Goal: Task Accomplishment & Management: Use online tool/utility

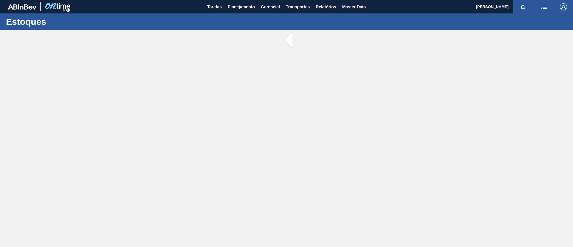
drag, startPoint x: 0, startPoint y: 66, endPoint x: 33, endPoint y: 13, distance: 62.2
click at [3, 62] on main "Tarefas Planejamento Gerencial Transportes Relatórios Master Data TOMAS SIMOES …" at bounding box center [286, 123] width 573 height 247
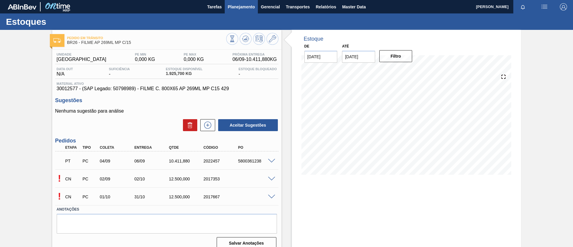
click at [243, 9] on span "Planejamento" at bounding box center [241, 6] width 27 height 7
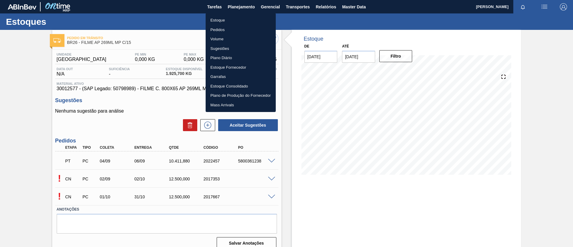
click at [247, 19] on li "Estoque" at bounding box center [241, 21] width 70 height 10
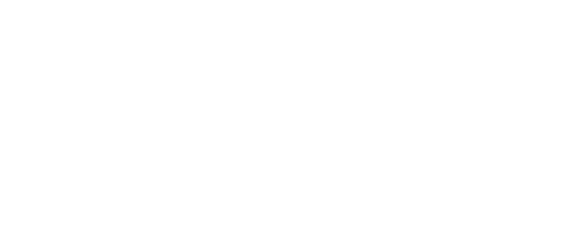
click at [530, 0] on html at bounding box center [286, 0] width 573 height 0
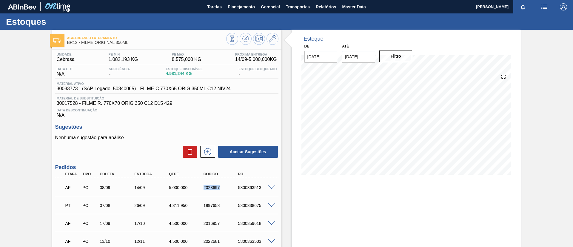
scroll to position [45, 0]
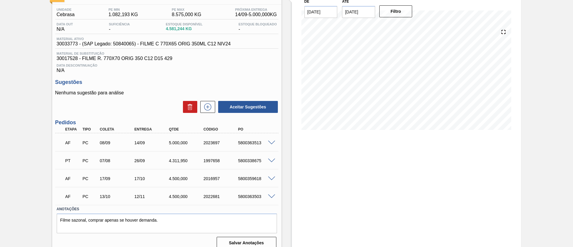
click at [123, 145] on div "AF PC 08/09 14/09 5.000,000 2023697 5800363513" at bounding box center [164, 142] width 207 height 12
drag, startPoint x: 266, startPoint y: 139, endPoint x: 266, endPoint y: 143, distance: 3.6
click at [266, 140] on div "AF PC 08/09 14/09 5.000,000 2023697 5800363513" at bounding box center [166, 142] width 223 height 15
click at [268, 144] on span at bounding box center [271, 143] width 7 height 4
type input "5,000"
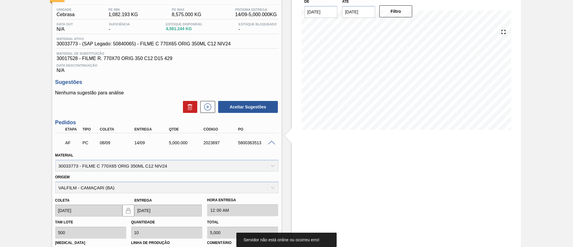
click at [268, 144] on span at bounding box center [271, 143] width 7 height 4
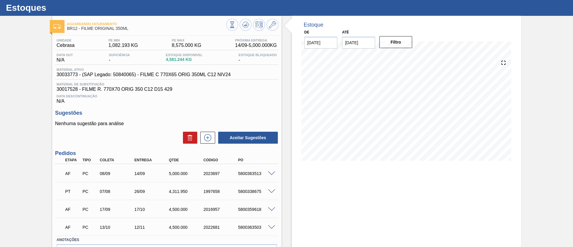
scroll to position [0, 0]
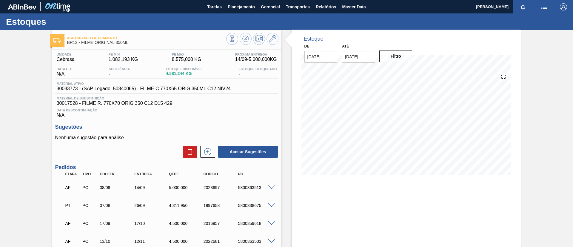
drag, startPoint x: 0, startPoint y: 134, endPoint x: 40, endPoint y: 28, distance: 113.6
click at [0, 134] on div "Aguardando Faturamento BR12 - FILME ORIGINAL 350ML Unidade Cebrasa PE MIN 1.082…" at bounding box center [286, 164] width 573 height 269
click at [0, 94] on div "Aguardando Faturamento BR12 - FILME ORIGINAL 350ML Unidade Cebrasa PE MIN 1.082…" at bounding box center [286, 164] width 573 height 269
click at [244, 12] on button "Planejamento" at bounding box center [241, 6] width 33 height 13
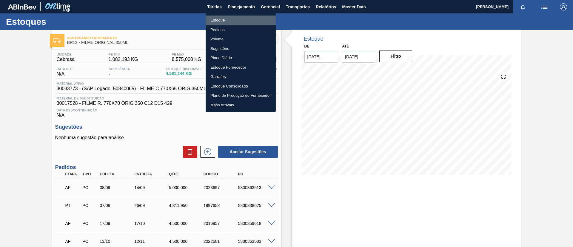
click at [245, 19] on li "Estoque" at bounding box center [241, 21] width 70 height 10
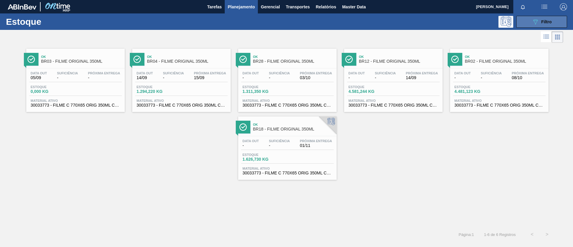
click at [536, 21] on icon "089F7B8B-B2A5-4AFE-B5C0-19BA573D28AC" at bounding box center [535, 21] width 7 height 7
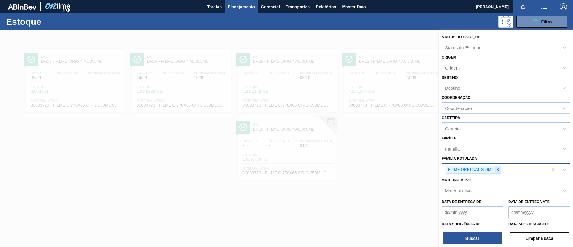
click at [498, 171] on icon at bounding box center [498, 169] width 4 height 4
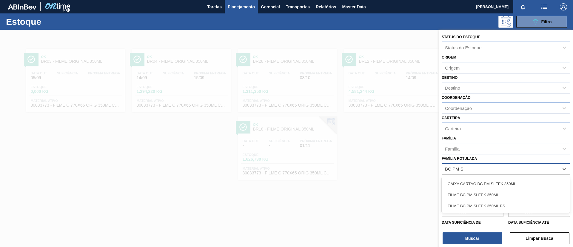
type Rotulada "BC PM SL"
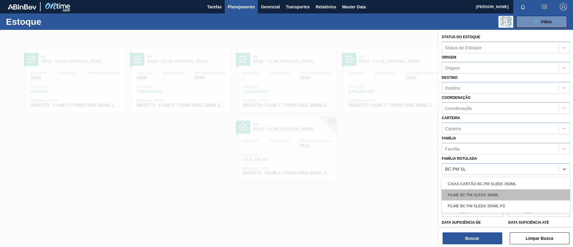
click at [496, 190] on div "FILME BC PM SLEEK 350ML" at bounding box center [506, 194] width 128 height 11
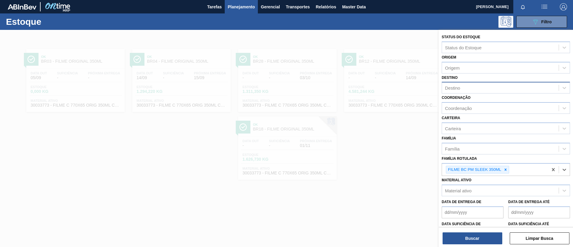
click at [474, 91] on div "Destino" at bounding box center [500, 88] width 117 height 9
type input "MACAC"
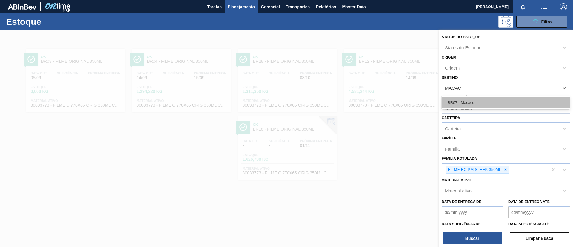
click at [482, 99] on div "BR07 - Macacu" at bounding box center [506, 102] width 128 height 11
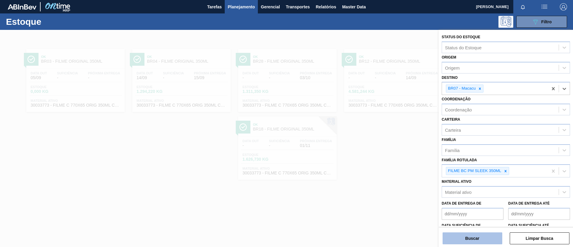
click at [488, 235] on button "Buscar" at bounding box center [472, 238] width 60 height 12
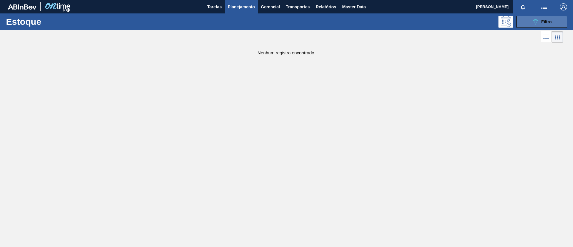
click at [525, 19] on button "089F7B8B-B2A5-4AFE-B5C0-19BA573D28AC Filtro" at bounding box center [541, 22] width 51 height 12
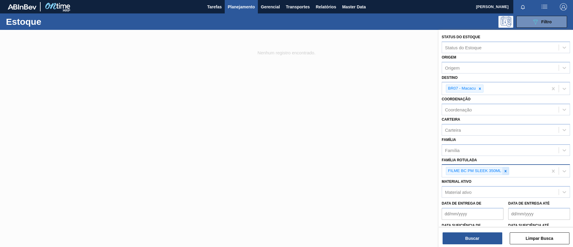
click at [505, 170] on icon at bounding box center [505, 171] width 4 height 4
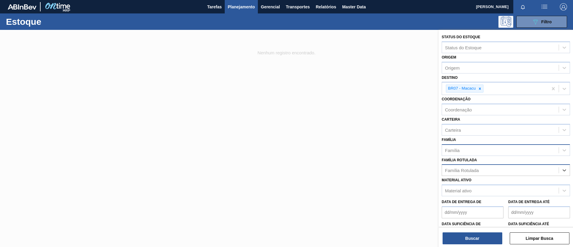
click at [491, 152] on div "Família" at bounding box center [500, 150] width 117 height 9
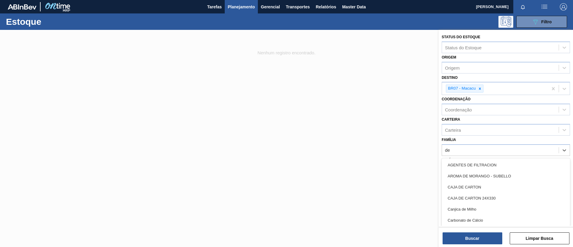
type input "dec"
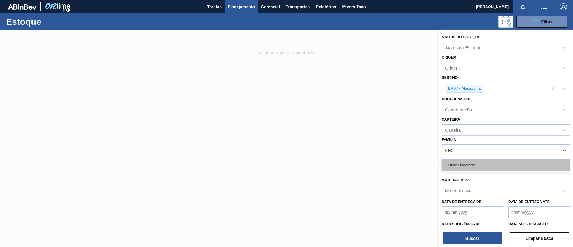
click at [493, 163] on div "Filme Decorado" at bounding box center [506, 164] width 128 height 11
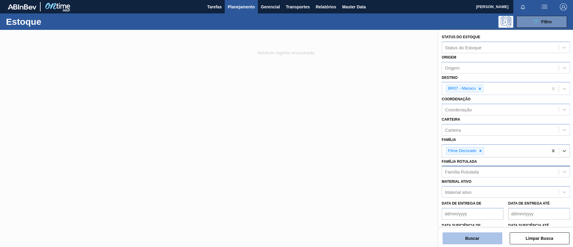
click at [463, 234] on button "Buscar" at bounding box center [472, 238] width 60 height 12
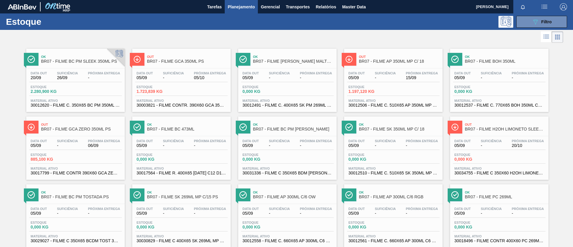
click at [83, 62] on span "BR07 - FILME BC PM SLEEK 350ML PS" at bounding box center [81, 61] width 81 height 4
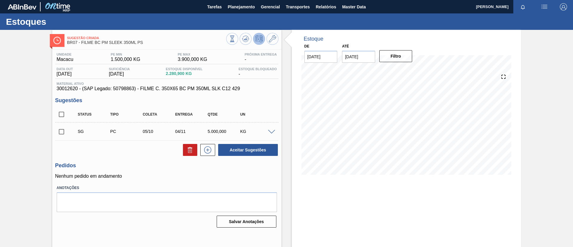
click at [268, 131] on span at bounding box center [271, 132] width 7 height 4
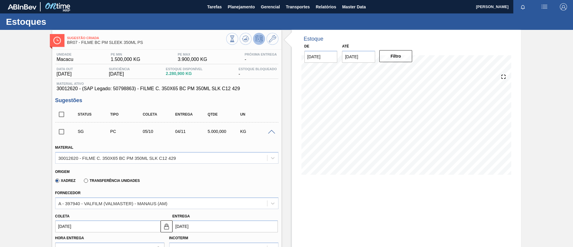
click at [268, 132] on span at bounding box center [271, 132] width 7 height 4
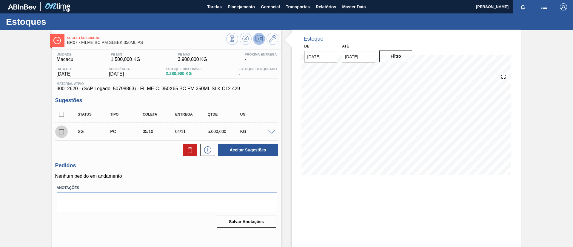
click at [59, 133] on input "checkbox" at bounding box center [61, 131] width 13 height 13
click at [266, 150] on button "Aceitar Sugestões" at bounding box center [248, 150] width 60 height 12
checkbox input "false"
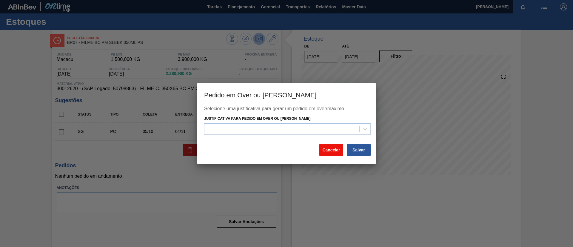
click at [324, 144] on button "Cancelar" at bounding box center [331, 150] width 24 height 12
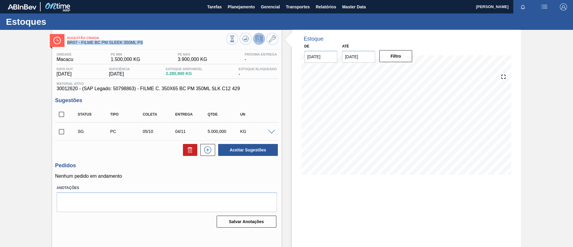
drag, startPoint x: 145, startPoint y: 39, endPoint x: 89, endPoint y: 48, distance: 57.1
click at [89, 48] on div "Sugestão Criada BR07 - FILME BC PM SLEEK 350ML PS Unidade Macacu PE MIN 1.500,0…" at bounding box center [166, 143] width 229 height 227
drag, startPoint x: 149, startPoint y: 43, endPoint x: 82, endPoint y: 46, distance: 66.9
click at [82, 46] on div "Sugestão Criada BR07 - FILME BC PM SLEEK 350ML PS" at bounding box center [146, 40] width 159 height 13
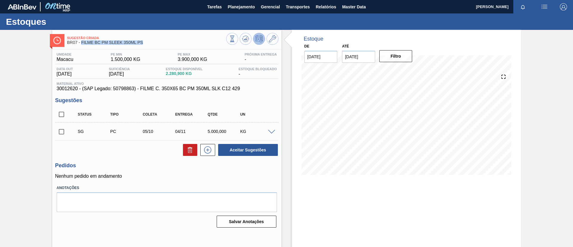
copy span "FILME BC PM SLEEK 350ML PS"
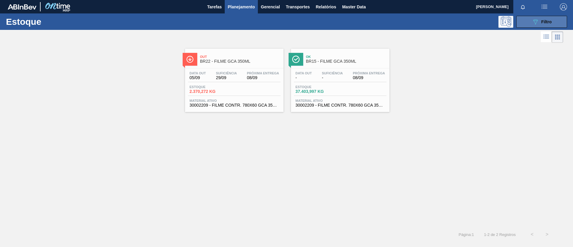
click at [537, 19] on icon "089F7B8B-B2A5-4AFE-B5C0-19BA573D28AC" at bounding box center [535, 21] width 7 height 7
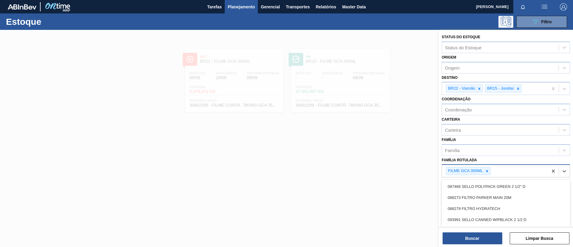
click at [484, 175] on div "FILME GCA 350ML" at bounding box center [468, 171] width 45 height 8
click at [487, 171] on icon at bounding box center [487, 171] width 2 height 2
type Rotulada "BC PM SLE"
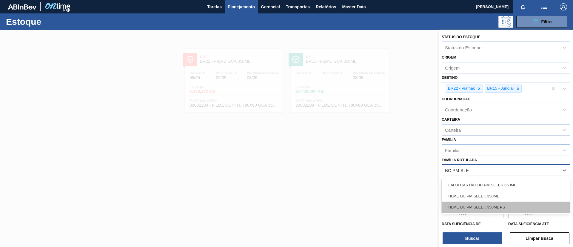
click at [506, 204] on div "FILME BC PM SLEEK 350ML PS" at bounding box center [506, 206] width 128 height 11
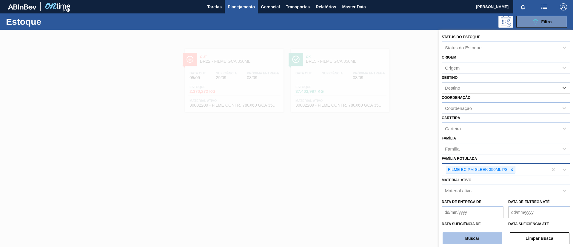
click at [487, 240] on button "Buscar" at bounding box center [472, 238] width 60 height 12
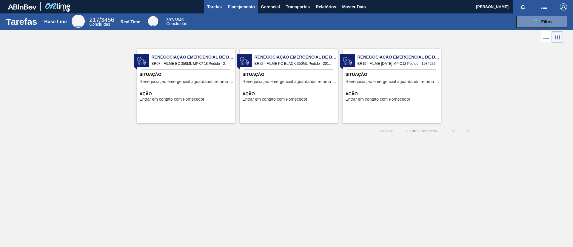
click at [246, 7] on span "Planejamento" at bounding box center [241, 6] width 27 height 7
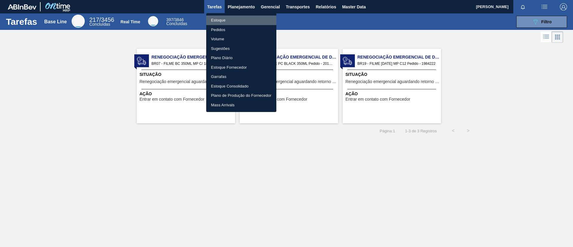
click at [253, 21] on li "Estoque" at bounding box center [241, 21] width 70 height 10
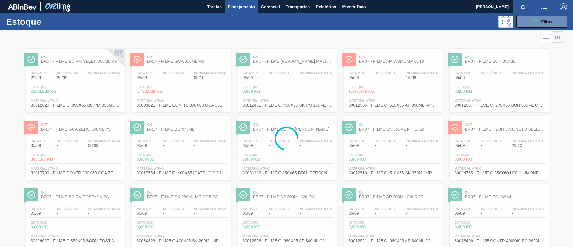
drag, startPoint x: 550, startPoint y: 26, endPoint x: 553, endPoint y: 30, distance: 4.7
click at [546, 24] on div "089F7B8B-B2A5-4AFE-B5C0-19BA573D28AC Filtro" at bounding box center [542, 21] width 20 height 7
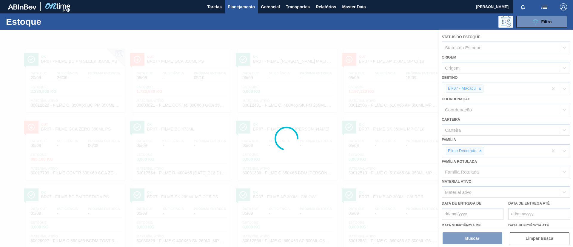
click at [480, 150] on div at bounding box center [286, 138] width 573 height 217
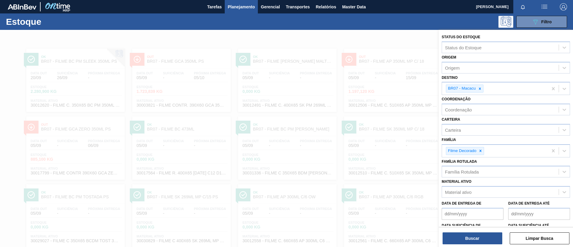
click at [480, 150] on icon at bounding box center [480, 150] width 2 height 2
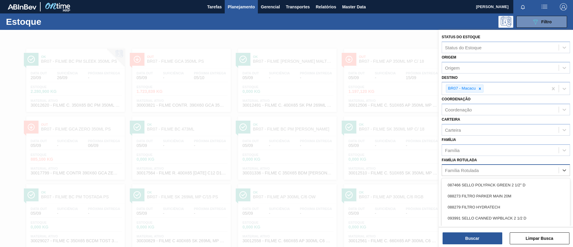
click at [488, 168] on div "Família Rotulada" at bounding box center [500, 170] width 117 height 9
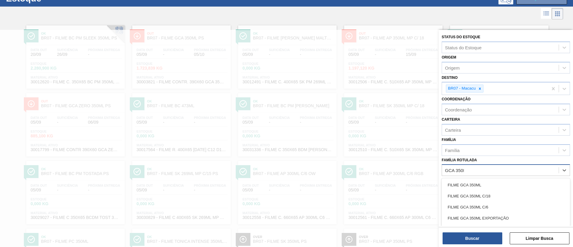
type Rotulada "GCA 350ML"
drag, startPoint x: 492, startPoint y: 182, endPoint x: 492, endPoint y: 167, distance: 14.9
click at [492, 182] on div "FILME GCA 350ML" at bounding box center [506, 184] width 128 height 11
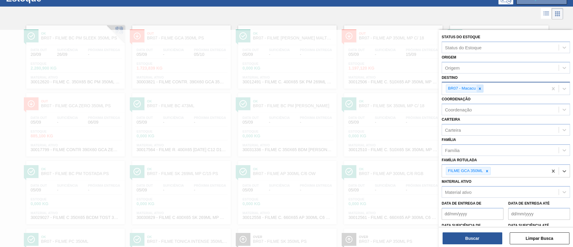
click at [480, 91] on div at bounding box center [479, 88] width 7 height 7
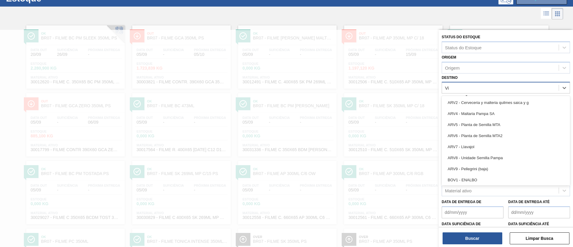
type input "Via"
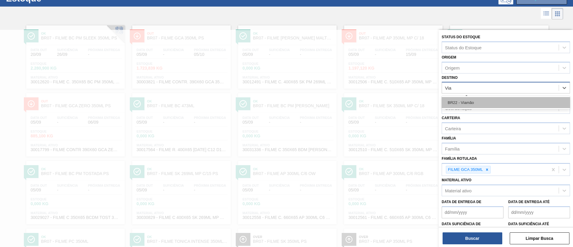
click at [462, 102] on div "BR22 - Viamão" at bounding box center [506, 102] width 128 height 11
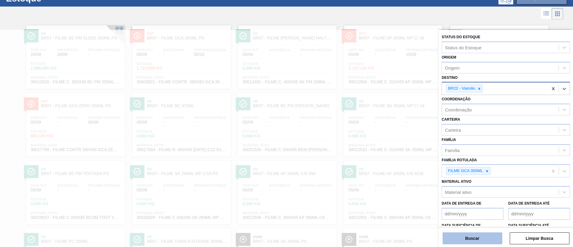
click at [468, 243] on button "Buscar" at bounding box center [472, 238] width 60 height 12
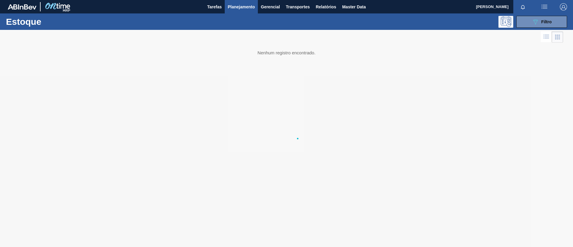
scroll to position [0, 0]
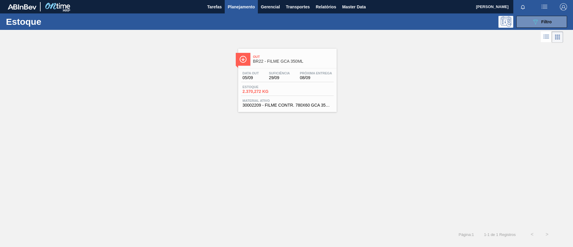
click at [263, 58] on div "Out BR22 - FILME GCA 350ML" at bounding box center [293, 59] width 81 height 13
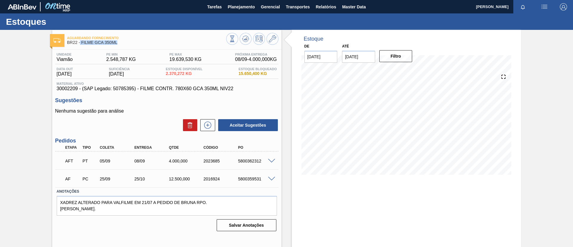
drag, startPoint x: 106, startPoint y: 46, endPoint x: 80, endPoint y: 44, distance: 25.7
click at [80, 44] on div "Aguardando Fornecimento BR22 - FILME GCA 350ML" at bounding box center [146, 40] width 159 height 13
click at [102, 44] on span "BR22 - FILME GCA 350ML" at bounding box center [146, 42] width 159 height 4
click at [123, 43] on span "BR22 - FILME GCA 350ML" at bounding box center [146, 42] width 159 height 4
drag, startPoint x: 124, startPoint y: 43, endPoint x: 81, endPoint y: 44, distance: 42.7
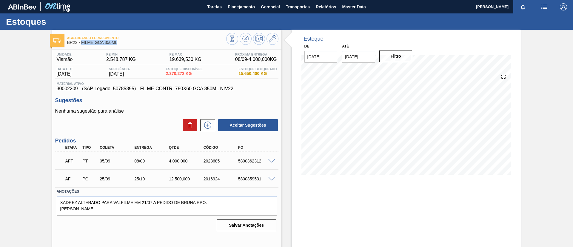
click at [81, 44] on span "BR22 - FILME GCA 350ML" at bounding box center [146, 42] width 159 height 4
copy span "FILME GCA 350ML"
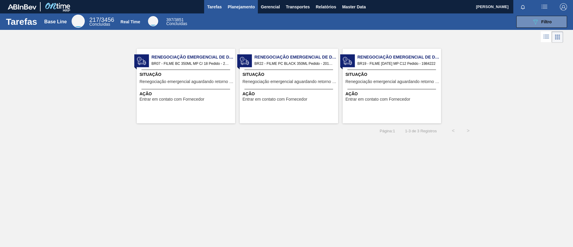
click at [241, 10] on span "Planejamento" at bounding box center [241, 6] width 27 height 7
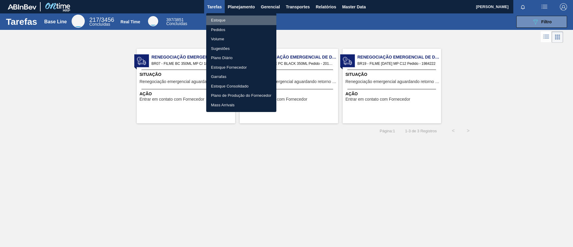
click at [237, 21] on li "Estoque" at bounding box center [241, 21] width 70 height 10
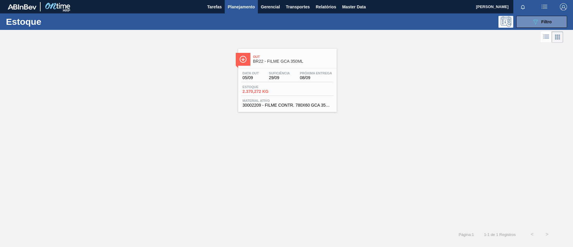
click at [545, 27] on div "Estoque 089F7B8B-B2A5-4AFE-B5C0-19BA573D28AC Filtro" at bounding box center [286, 21] width 573 height 16
click at [542, 19] on span "Filtro" at bounding box center [546, 21] width 10 height 5
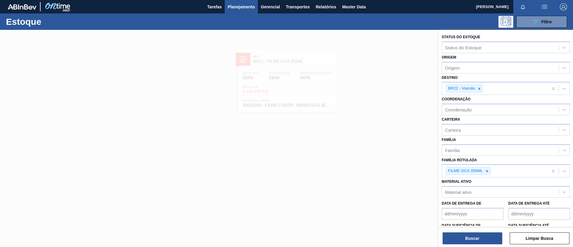
click at [396, 79] on div at bounding box center [286, 153] width 573 height 247
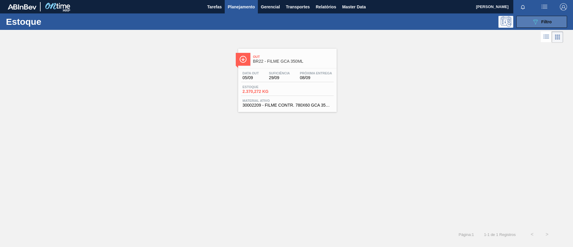
click at [525, 18] on button "089F7B8B-B2A5-4AFE-B5C0-19BA573D28AC Filtro" at bounding box center [541, 22] width 51 height 12
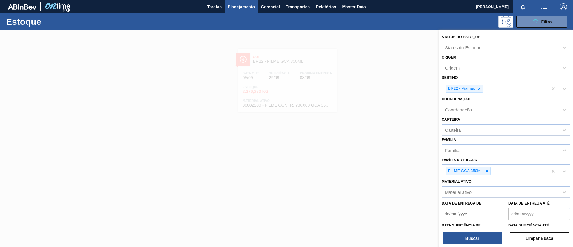
click at [507, 92] on div "BR22 - Viamão" at bounding box center [495, 88] width 106 height 12
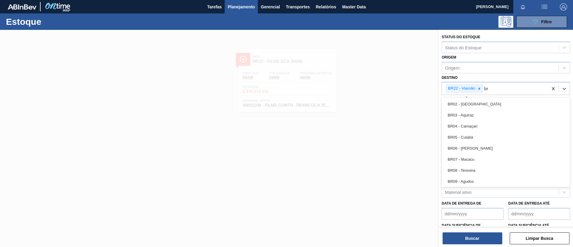
type input "b"
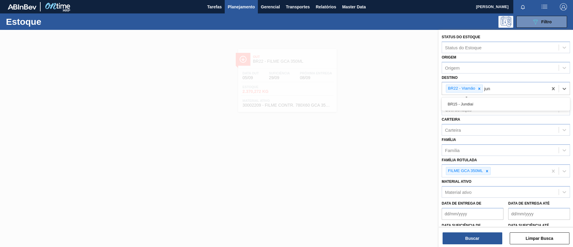
type input "jund"
click at [513, 98] on div "BR15 - Jundiaí" at bounding box center [506, 103] width 128 height 13
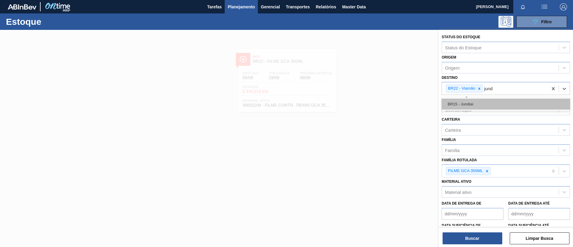
click at [512, 99] on div "BR15 - Jundiaí" at bounding box center [506, 103] width 128 height 11
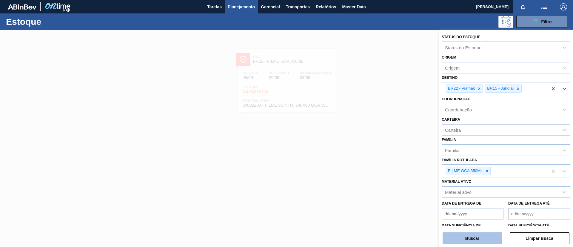
click at [475, 237] on button "Buscar" at bounding box center [472, 238] width 60 height 12
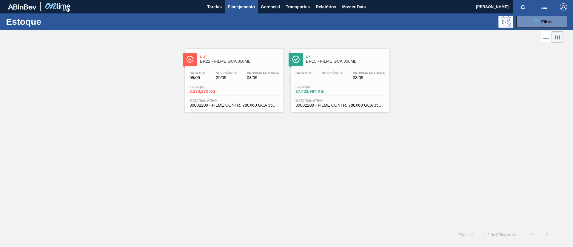
click at [247, 59] on span "BR22 - FILME GCA 350ML" at bounding box center [240, 61] width 81 height 4
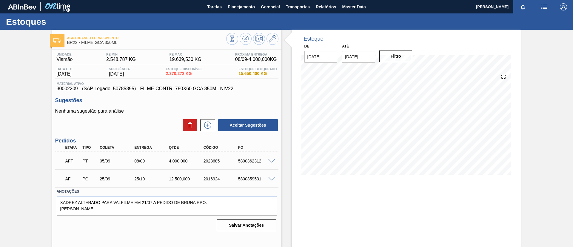
drag, startPoint x: 140, startPoint y: 92, endPoint x: 21, endPoint y: 97, distance: 119.2
click at [21, 97] on div "Aguardando Fornecimento BR22 - FILME GCA 350ML Unidade Viamão PE MIN 2.548,787 …" at bounding box center [286, 143] width 573 height 227
drag, startPoint x: 42, startPoint y: 31, endPoint x: 12, endPoint y: 50, distance: 35.9
click at [12, 50] on div "Aguardando Fornecimento BR22 - FILME GCA 350ML Unidade Viamão PE MIN 2.548,787 …" at bounding box center [286, 143] width 573 height 227
click at [270, 160] on span at bounding box center [271, 161] width 7 height 4
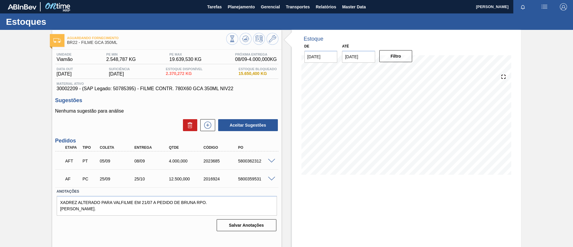
type input "6.957"
type input "4,000"
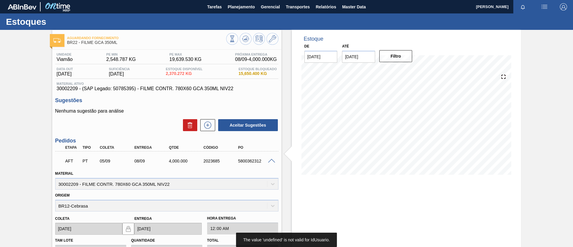
click at [270, 162] on span at bounding box center [271, 161] width 7 height 4
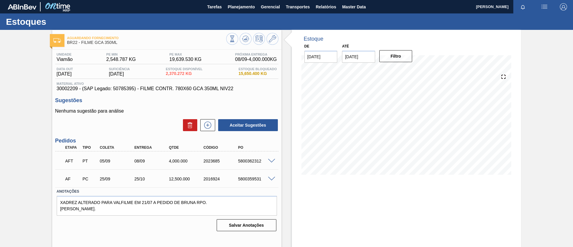
click at [270, 162] on span at bounding box center [271, 161] width 7 height 4
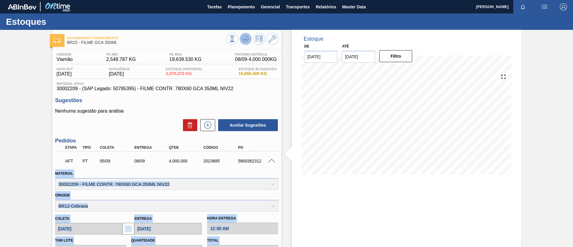
click at [244, 38] on icon at bounding box center [245, 38] width 7 height 7
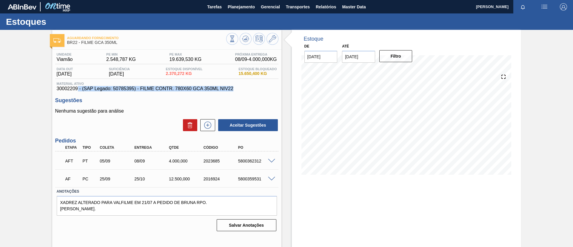
drag, startPoint x: 45, startPoint y: 94, endPoint x: 75, endPoint y: 89, distance: 30.5
click at [75, 90] on div "Aguardando Fornecimento BR22 - FILME GCA 350ML Unidade Viamão PE MIN 2.548,787 …" at bounding box center [286, 143] width 573 height 227
drag, startPoint x: 73, startPoint y: 88, endPoint x: 67, endPoint y: 87, distance: 5.7
click at [72, 88] on span "30002209 - (SAP Legado: 50785395) - FILME CONTR. 780X60 GCA 350ML NIV22" at bounding box center [167, 88] width 220 height 5
drag, startPoint x: 58, startPoint y: 87, endPoint x: 77, endPoint y: 90, distance: 19.8
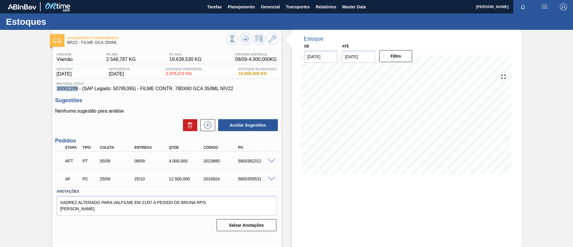
click at [77, 90] on span "30002209 - (SAP Legado: 50785395) - FILME CONTR. 780X60 GCA 350ML NIV22" at bounding box center [167, 88] width 220 height 5
copy span "30002209"
click at [24, 63] on div "Aguardando Fornecimento BR22 - FILME GCA 350ML Unidade Viamão PE MIN 2.548,787 …" at bounding box center [286, 143] width 573 height 227
click at [272, 161] on span at bounding box center [271, 161] width 7 height 4
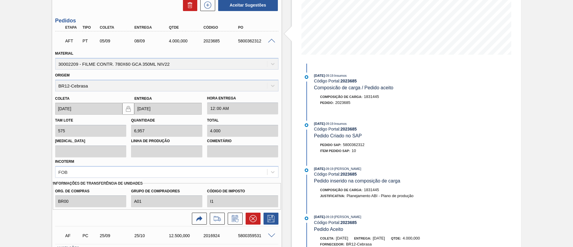
scroll to position [166, 0]
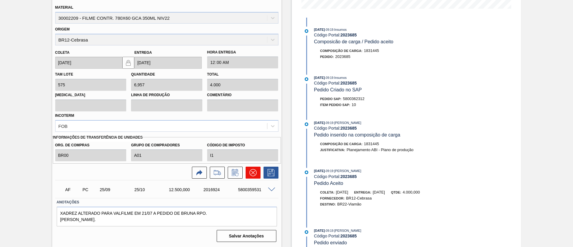
click at [249, 175] on button at bounding box center [253, 172] width 15 height 12
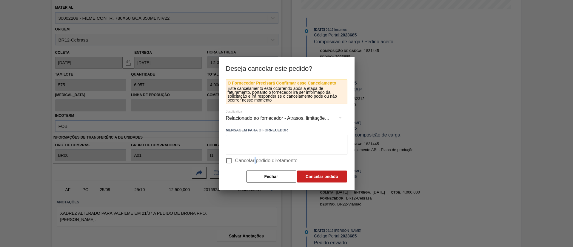
click at [257, 157] on label "Cancelar pedido diretamente" at bounding box center [260, 160] width 75 height 13
click at [257, 157] on span "Cancelar pedido diretamente" at bounding box center [266, 160] width 63 height 7
click at [235, 157] on input "Cancelar pedido diretamente" at bounding box center [229, 160] width 13 height 13
checkbox input "true"
click at [320, 177] on button "Cancelar pedido" at bounding box center [322, 176] width 50 height 12
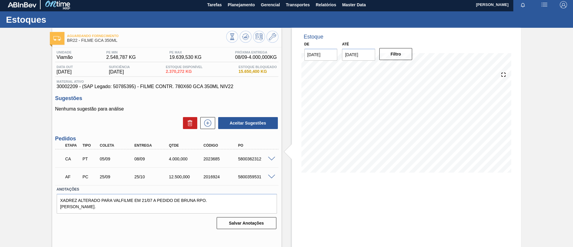
scroll to position [0, 0]
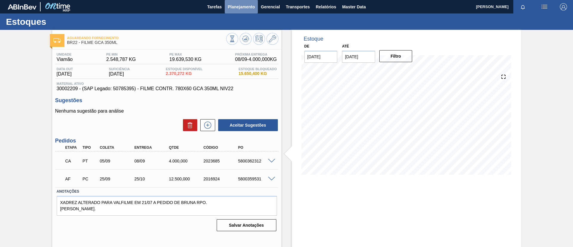
click at [239, 5] on span "Planejamento" at bounding box center [241, 6] width 27 height 7
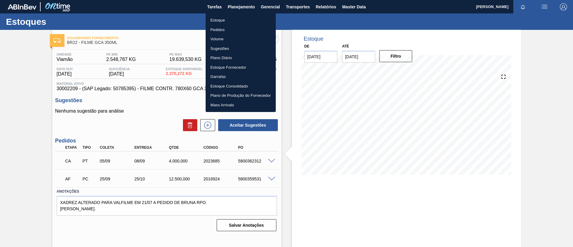
click at [237, 18] on li "Estoque" at bounding box center [241, 21] width 70 height 10
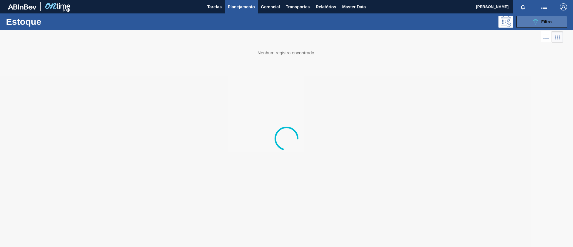
click at [552, 21] on button "089F7B8B-B2A5-4AFE-B5C0-19BA573D28AC Filtro" at bounding box center [541, 22] width 51 height 12
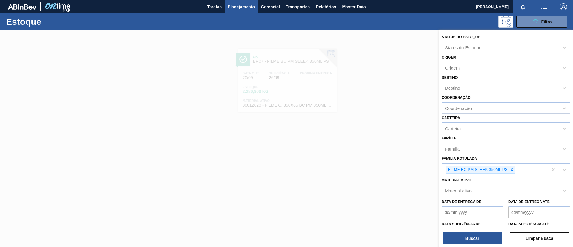
click at [312, 100] on div at bounding box center [286, 153] width 573 height 247
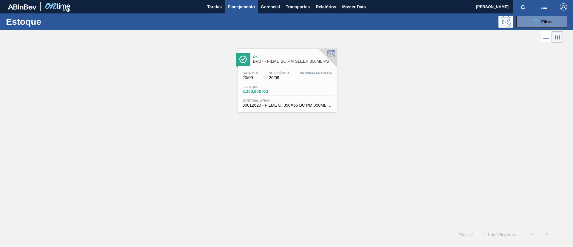
click at [282, 62] on span "BR07 - FILME BC PM SLEEK 350ML PS" at bounding box center [293, 61] width 81 height 4
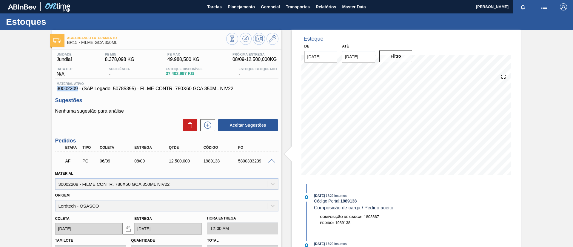
drag, startPoint x: 57, startPoint y: 88, endPoint x: 77, endPoint y: 89, distance: 20.3
click at [77, 89] on span "30002209 - (SAP Legado: 50785395) - FILME CONTR. 780X60 GCA 350ML NIV22" at bounding box center [167, 88] width 220 height 5
copy span "30002209"
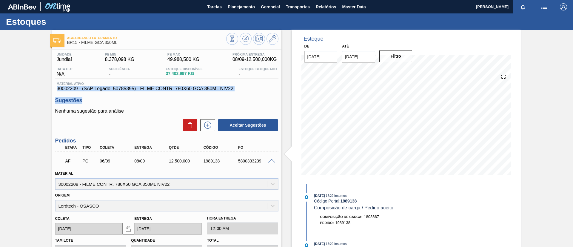
drag, startPoint x: 248, startPoint y: 84, endPoint x: 154, endPoint y: 92, distance: 94.3
click at [154, 92] on div "Unidade Jundiaí PE MIN 8.378,098 KG PE MAX 49.988,500 KG Próxima Entrega 08/09 …" at bounding box center [166, 214] width 229 height 328
click at [154, 91] on div "Unidade Jundiaí PE MIN 8.378,098 KG PE MAX 49.988,500 KG Próxima Entrega 08/09 …" at bounding box center [166, 214] width 229 height 328
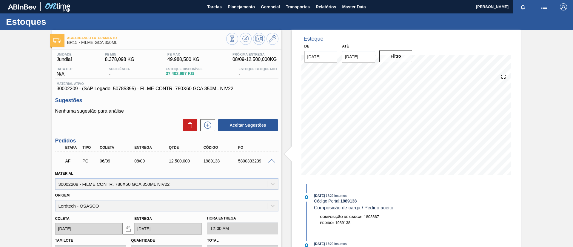
click at [183, 90] on span "30002209 - (SAP Legado: 50785395) - FILME CONTR. 780X60 GCA 350ML NIV22" at bounding box center [167, 88] width 220 height 5
drag, startPoint x: 235, startPoint y: 88, endPoint x: 141, endPoint y: 87, distance: 93.7
click at [141, 87] on span "30002209 - (SAP Legado: 50785395) - FILME CONTR. 780X60 GCA 350ML NIV22" at bounding box center [167, 88] width 220 height 5
copy span "FILME CONTR. 780X60 GCA 350ML NIV22"
click at [51, 75] on div "Aguardando Faturamento BR15 - FILME GCA 350ML Unidade Jundiaí PE MIN 8.378,098 …" at bounding box center [286, 205] width 573 height 351
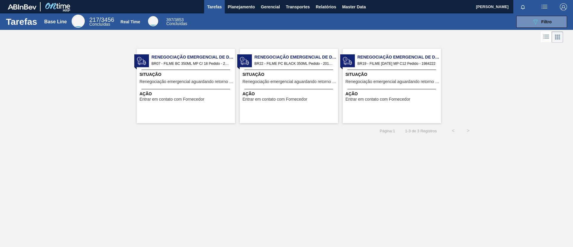
click at [16, 124] on div "Página : 1 1 - 3 de 3 Registros < >" at bounding box center [238, 130] width 476 height 15
click at [228, 9] on span "Planejamento" at bounding box center [241, 6] width 27 height 7
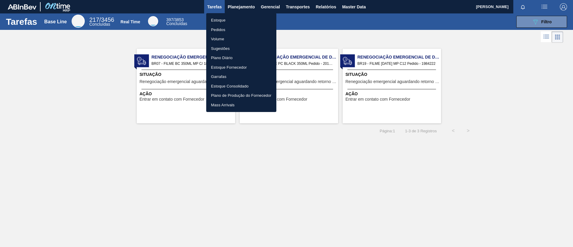
click at [231, 22] on li "Estoque" at bounding box center [241, 21] width 70 height 10
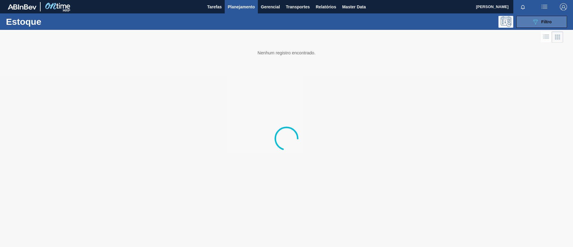
click at [532, 17] on button "089F7B8B-B2A5-4AFE-B5C0-19BA573D28AC Filtro" at bounding box center [541, 22] width 51 height 12
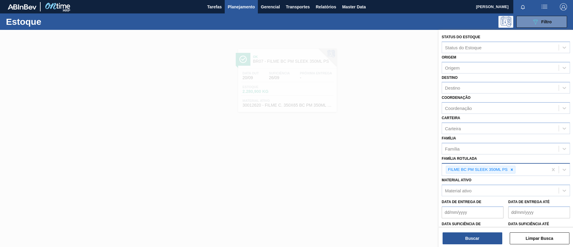
click at [516, 172] on div "FILME BC PM SLEEK 350ML PS" at bounding box center [495, 170] width 106 height 12
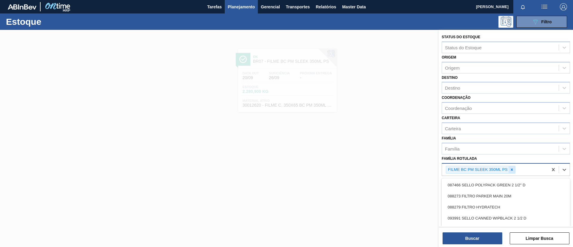
click at [513, 170] on icon at bounding box center [512, 169] width 4 height 4
type Rotulada "GCA 350ML"
drag, startPoint x: 507, startPoint y: 179, endPoint x: 497, endPoint y: 198, distance: 21.9
click at [507, 179] on div "FILME GCA 350ML" at bounding box center [506, 183] width 128 height 11
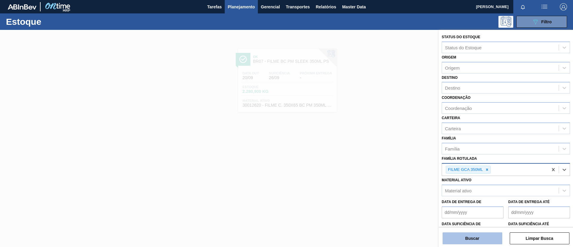
click at [471, 237] on button "Buscar" at bounding box center [472, 238] width 60 height 12
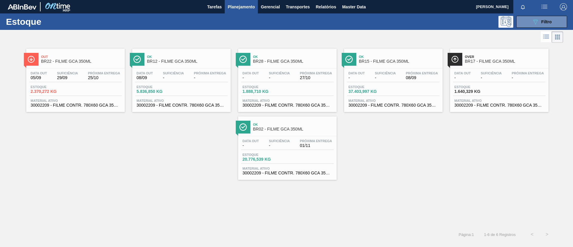
click at [82, 56] on span "Out" at bounding box center [81, 57] width 81 height 4
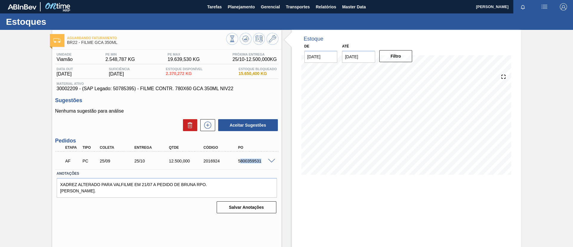
drag, startPoint x: 239, startPoint y: 164, endPoint x: 266, endPoint y: 167, distance: 26.7
click at [266, 167] on div "AF PC 25/09 25/10 12.500,000 2016924 5800359531" at bounding box center [166, 160] width 223 height 15
click at [241, 166] on div "AF PC 25/09 25/10 12.500,000 2016924 5800359531" at bounding box center [164, 160] width 207 height 12
click at [247, 39] on icon at bounding box center [245, 38] width 7 height 7
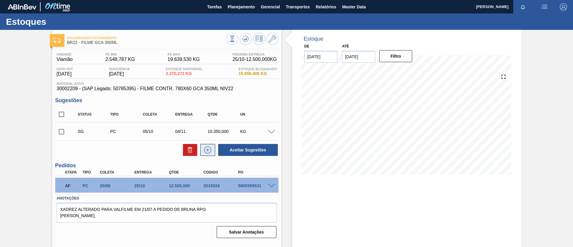
click at [212, 152] on button at bounding box center [207, 150] width 15 height 12
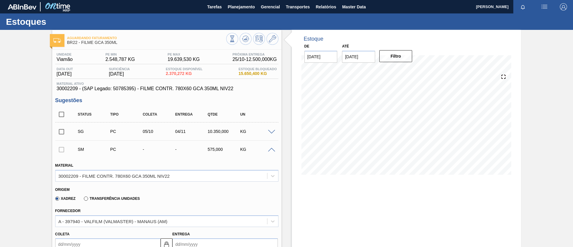
click at [120, 198] on label "Transferência Unidades" at bounding box center [112, 198] width 56 height 4
click at [83, 200] on input "Transferência Unidades" at bounding box center [83, 200] width 0 height 0
click at [120, 198] on label "Transferência Unidades" at bounding box center [112, 198] width 56 height 4
click at [83, 200] on input "Transferência Unidades" at bounding box center [83, 200] width 0 height 0
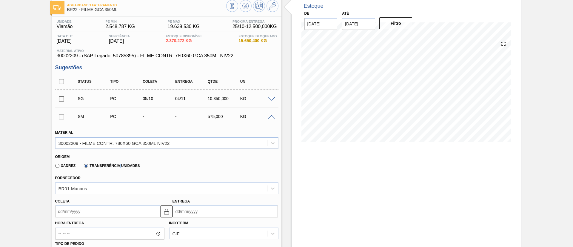
scroll to position [90, 0]
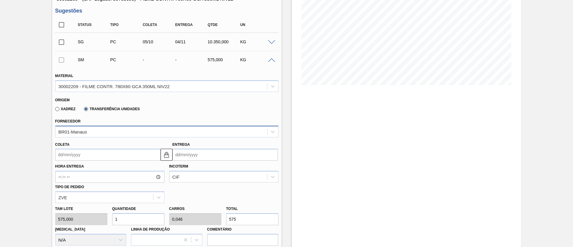
click at [90, 133] on div "BR01-Manaus" at bounding box center [161, 131] width 212 height 9
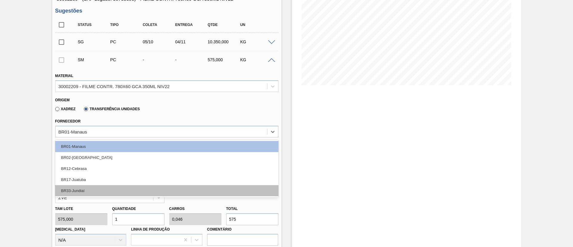
click at [101, 191] on div "BR33-Jundiaí" at bounding box center [166, 190] width 223 height 11
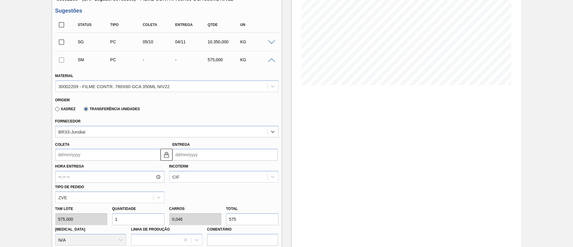
click at [95, 156] on input "Coleta" at bounding box center [107, 155] width 105 height 12
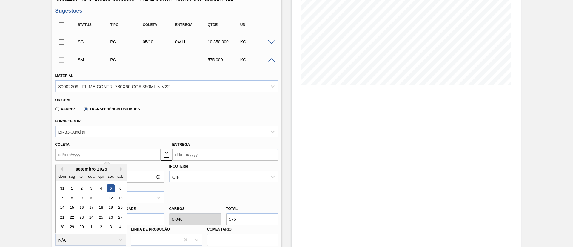
click at [110, 189] on div "5" at bounding box center [111, 188] width 8 height 8
type input "[DATE]"
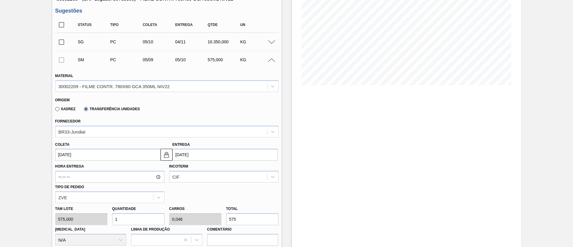
click at [180, 156] on input "05/10/2025" at bounding box center [224, 155] width 105 height 12
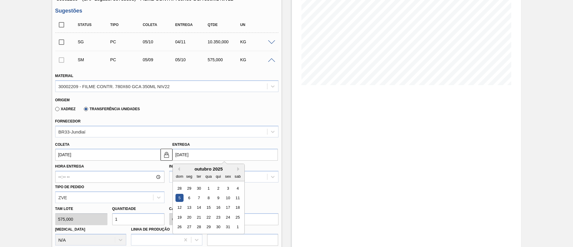
click at [172, 156] on input "05/10/2025" at bounding box center [224, 155] width 105 height 12
click at [168, 155] on img at bounding box center [166, 154] width 7 height 7
click at [185, 156] on input "05/10/2025" at bounding box center [224, 155] width 105 height 12
click at [177, 169] on button "Previous Month" at bounding box center [178, 169] width 4 height 4
click at [197, 198] on div "9" at bounding box center [199, 198] width 8 height 8
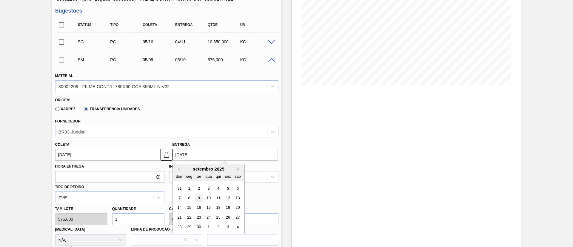
type input "09/09/2025"
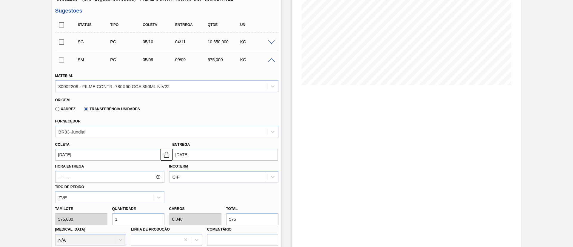
click at [211, 177] on div "CIF" at bounding box center [223, 177] width 109 height 12
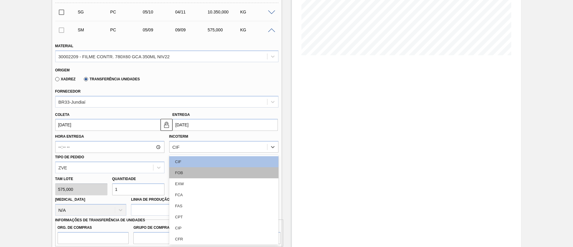
click at [201, 172] on div "FOB" at bounding box center [223, 172] width 109 height 11
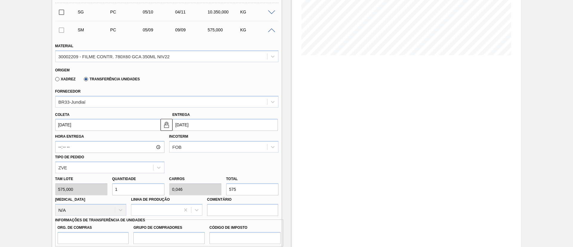
click at [211, 188] on div "Tam lote 575,000 Quantidade 1 Carros 0,046 Total 575 Doca N/A Linha de Produção…" at bounding box center [167, 194] width 228 height 43
type input "0,01"
type input "0"
type input "6"
type input "0,104"
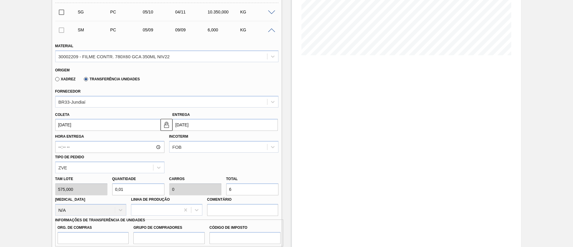
type input "0,005"
type input "60"
type input "1,043"
type input "0,048"
type input "600"
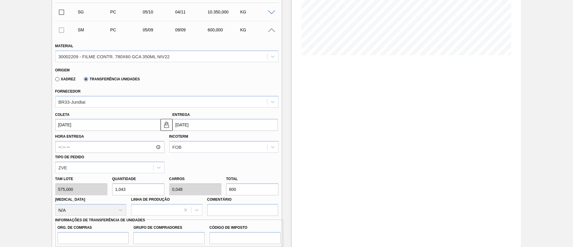
type input "10,435"
type input "0,48"
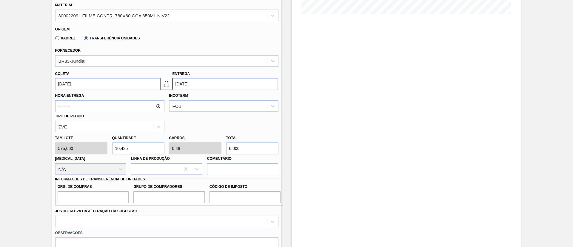
scroll to position [209, 0]
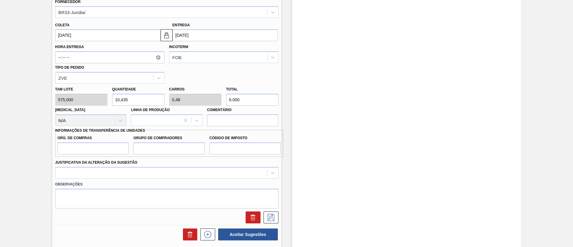
type input "6.000"
click at [99, 154] on input "Org. de Compras" at bounding box center [93, 148] width 71 height 12
type input "BR00"
click at [158, 155] on div "Org. de Compras BR00 Grupo de Compradores Código de Imposto" at bounding box center [169, 143] width 228 height 27
click at [162, 149] on input "Grupo de Compradores" at bounding box center [168, 148] width 71 height 12
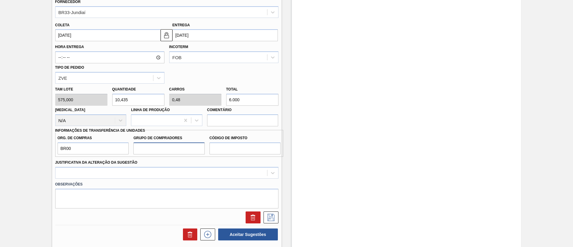
type input "A01"
click at [233, 148] on input "Código de Imposto" at bounding box center [244, 148] width 71 height 12
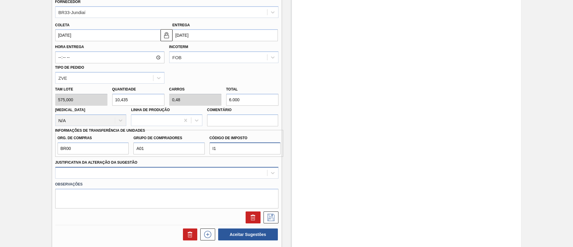
type input "I1"
click at [209, 172] on div at bounding box center [166, 173] width 223 height 12
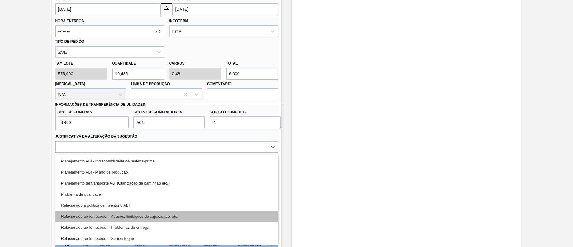
scroll to position [90, 0]
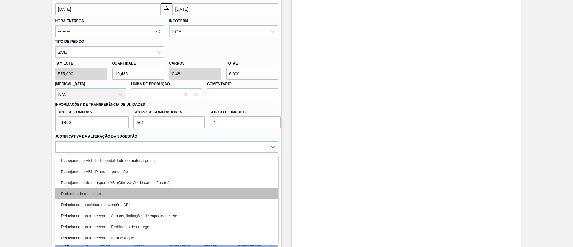
click at [127, 194] on div "Problema de qualidade" at bounding box center [166, 193] width 223 height 11
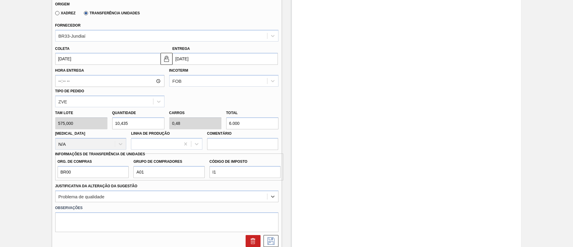
scroll to position [235, 0]
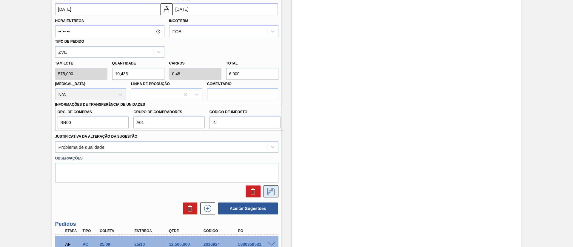
click at [275, 189] on button at bounding box center [270, 191] width 15 height 12
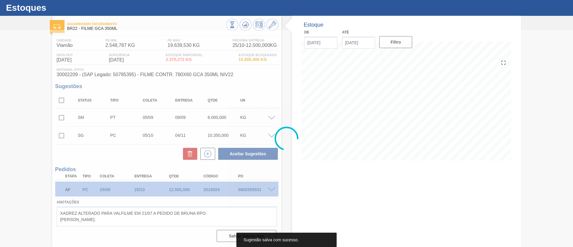
scroll to position [14, 0]
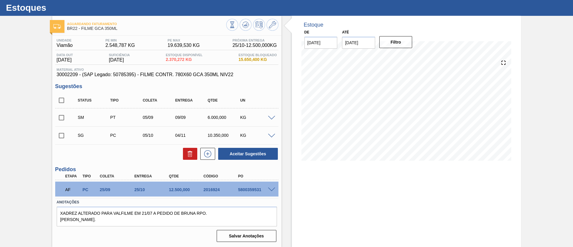
click at [60, 116] on input "checkbox" at bounding box center [61, 117] width 13 height 13
click at [229, 157] on button "Aceitar Sugestões" at bounding box center [248, 154] width 60 height 12
checkbox input "false"
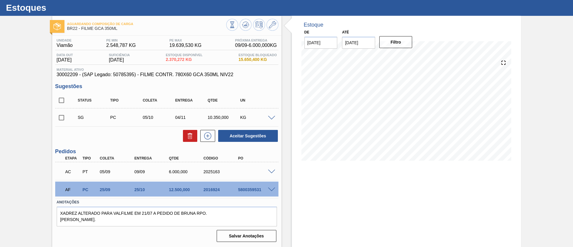
click at [269, 172] on span at bounding box center [271, 171] width 7 height 4
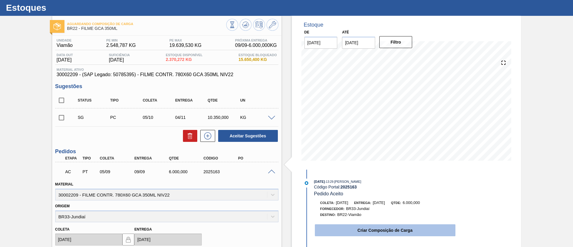
click at [359, 227] on button "Criar Composição de Carga" at bounding box center [385, 230] width 141 height 12
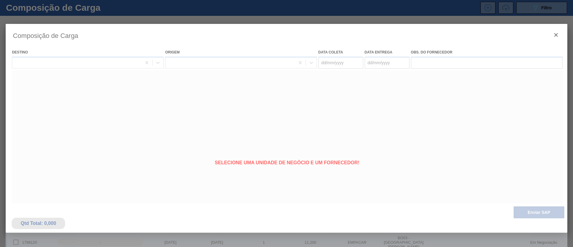
type coleta "[DATE]"
type entrega "[DATE]"
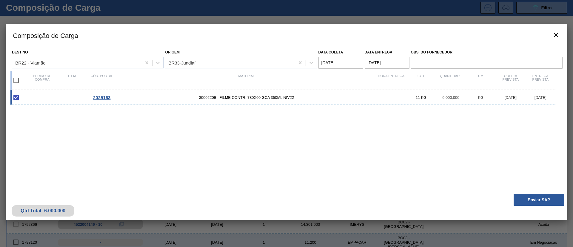
click at [548, 199] on button "Enviar SAP" at bounding box center [538, 200] width 51 height 12
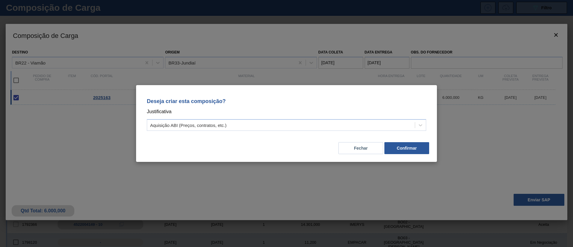
click at [309, 118] on div "Deseja criar esta composição? Justificativa Aquisição ABI (Preços, contratos, e…" at bounding box center [286, 113] width 286 height 42
click at [311, 129] on div "Aquisição ABI (Preços, contratos, etc.)" at bounding box center [281, 125] width 268 height 9
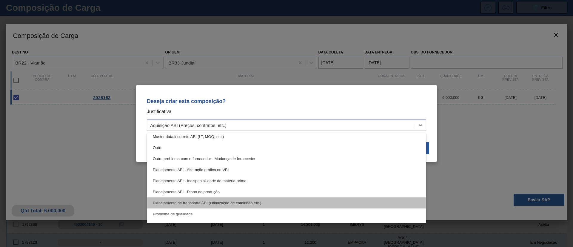
scroll to position [67, 0]
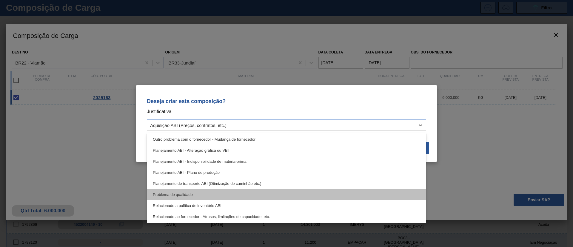
click at [196, 194] on div "Problema de qualidade" at bounding box center [286, 194] width 279 height 11
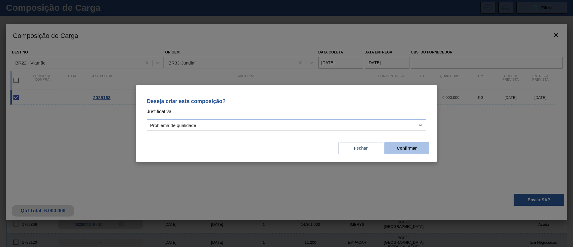
click at [418, 151] on button "Confirmar" at bounding box center [406, 148] width 45 height 12
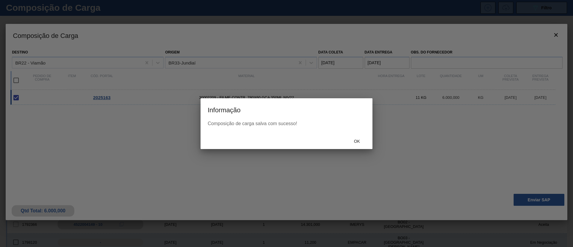
click at [357, 142] on span "Ok" at bounding box center [357, 141] width 16 height 5
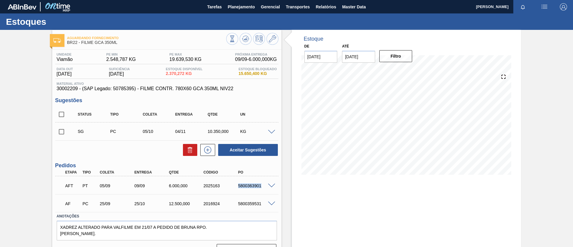
drag, startPoint x: 234, startPoint y: 186, endPoint x: 269, endPoint y: 191, distance: 35.8
click at [269, 191] on div "AFT PT 05/09 09/09 6.000,000 2025163 5800363901" at bounding box center [166, 185] width 223 height 15
copy div "5800363901"
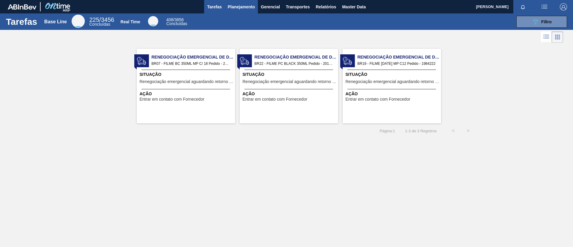
click at [242, 9] on span "Planejamento" at bounding box center [241, 6] width 27 height 7
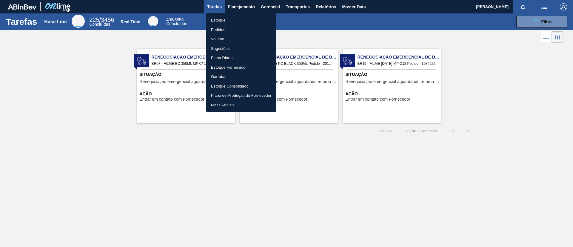
click at [240, 19] on li "Estoque" at bounding box center [241, 21] width 70 height 10
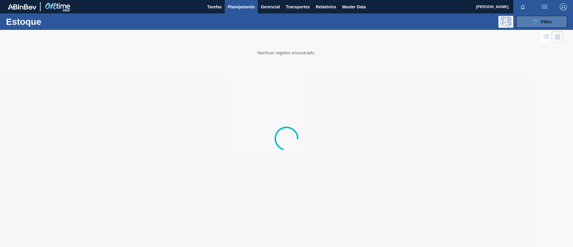
click at [543, 21] on span "Filtro" at bounding box center [546, 21] width 10 height 5
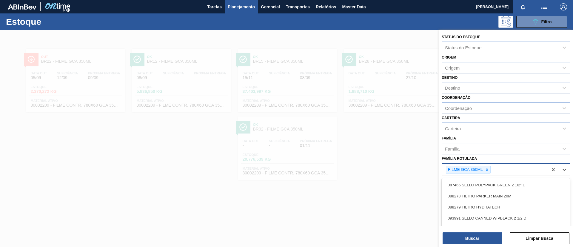
click at [499, 168] on div "FILME GCA 350ML" at bounding box center [495, 170] width 106 height 12
type Rotulada "GCA ZERO"
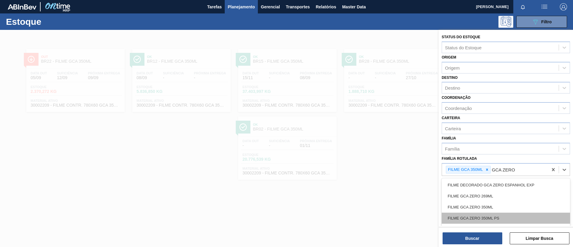
click at [500, 215] on div "FILME GCA ZERO 350ML PS" at bounding box center [506, 217] width 128 height 11
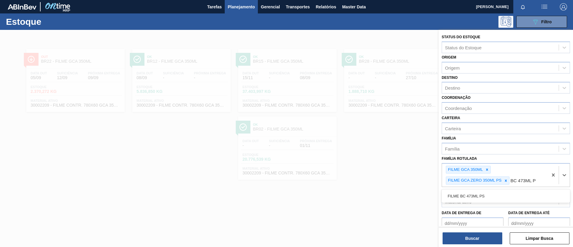
type Rotulada "BC 473ML PS"
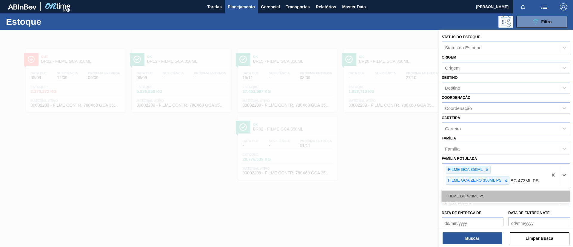
click at [489, 196] on div "FILME BC 473ML PS" at bounding box center [506, 195] width 128 height 11
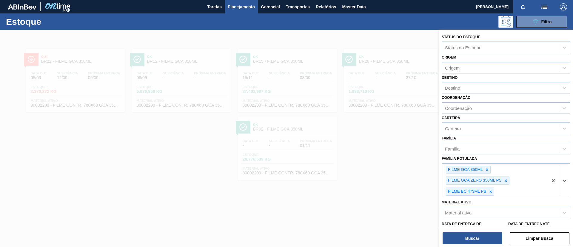
drag, startPoint x: 475, startPoint y: 91, endPoint x: 474, endPoint y: 94, distance: 3.5
click at [475, 91] on div "Destino" at bounding box center [500, 88] width 117 height 9
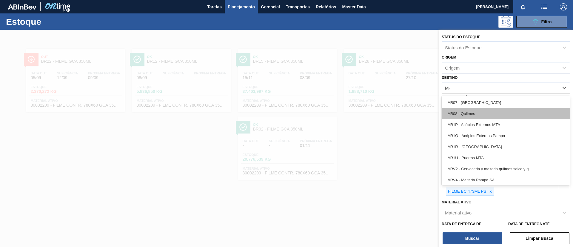
type input "MACA"
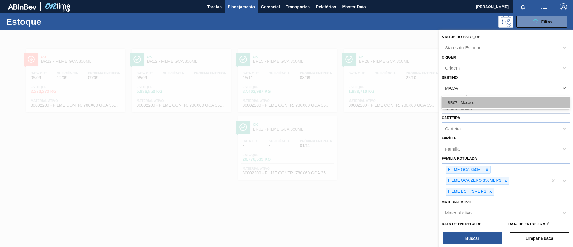
click at [483, 104] on div "BR07 - Macacu" at bounding box center [506, 102] width 128 height 11
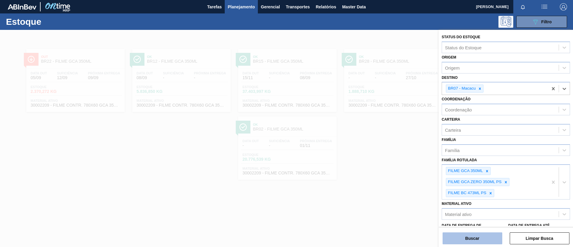
click at [475, 236] on button "Buscar" at bounding box center [472, 238] width 60 height 12
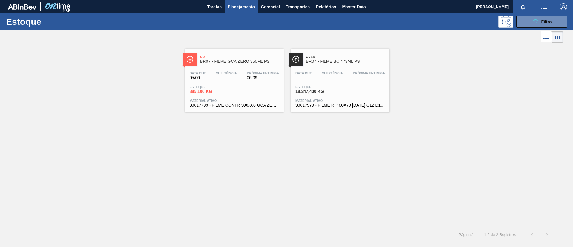
click at [538, 15] on div "Estoque 089F7B8B-B2A5-4AFE-B5C0-19BA573D28AC Filtro" at bounding box center [286, 21] width 573 height 16
click at [539, 19] on div "089F7B8B-B2A5-4AFE-B5C0-19BA573D28AC Filtro" at bounding box center [542, 21] width 20 height 7
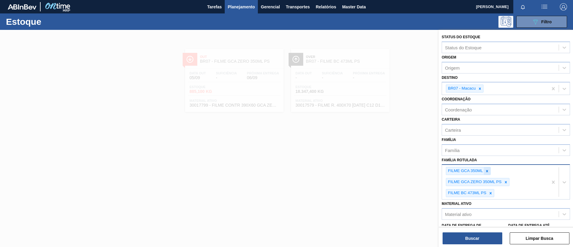
click at [486, 169] on icon at bounding box center [487, 171] width 4 height 4
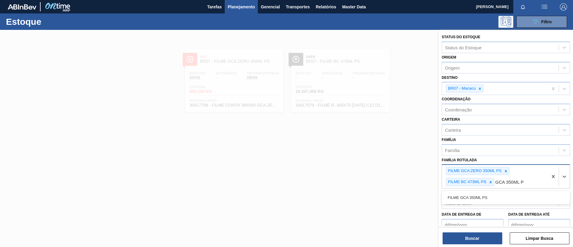
type Rotulada "GCA 350ML PS"
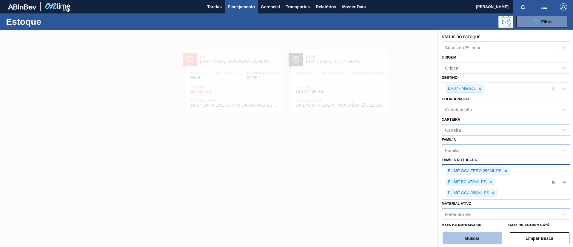
click at [470, 238] on button "Buscar" at bounding box center [472, 238] width 60 height 12
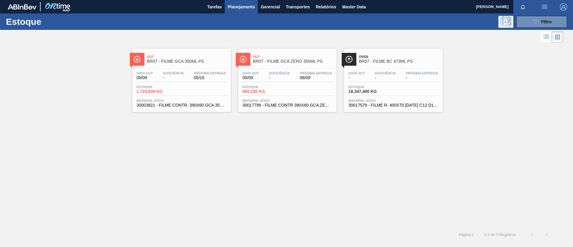
click at [301, 64] on div "Out BR07 - FILME GCA ZERO 350ML PS" at bounding box center [293, 59] width 81 height 13
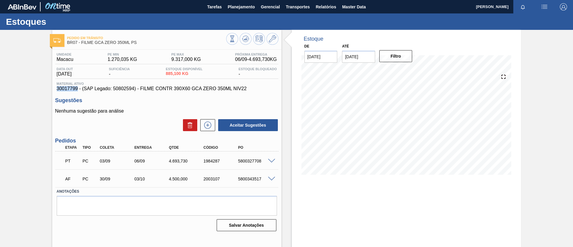
drag, startPoint x: 54, startPoint y: 87, endPoint x: 77, endPoint y: 90, distance: 22.6
click at [77, 90] on div "Unidade Macacu PE MIN 1.270,035 KG PE MAX 9.317,000 KG Próxima Entrega 06/09 - …" at bounding box center [166, 141] width 229 height 183
copy span "30017799"
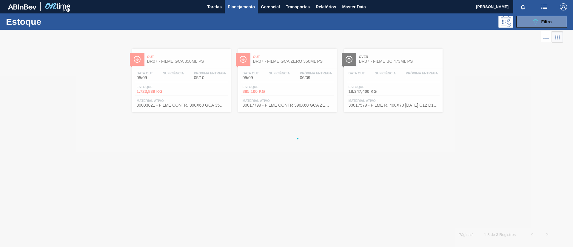
click at [301, 55] on div at bounding box center [286, 138] width 573 height 217
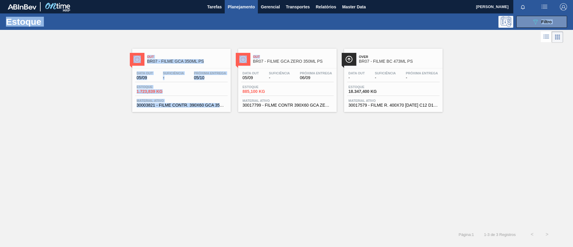
click at [305, 59] on span "BR07 - FILME GCA ZERO 350ML PS" at bounding box center [293, 61] width 81 height 4
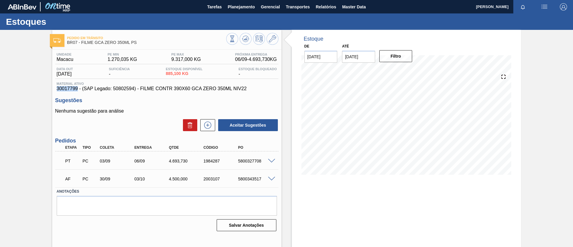
drag, startPoint x: 61, startPoint y: 89, endPoint x: 77, endPoint y: 89, distance: 15.5
click at [77, 89] on div "Unidade Macacu PE MIN 1.270,035 KG PE MAX 9.317,000 KG Próxima Entrega 06/09 - …" at bounding box center [166, 141] width 229 height 183
copy span "30017799"
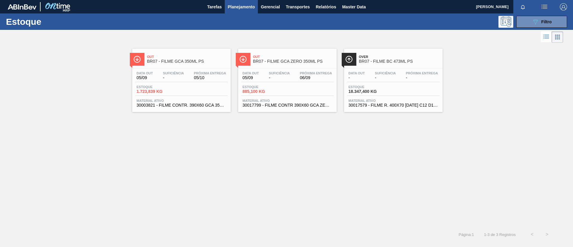
click at [382, 58] on span "Over" at bounding box center [399, 57] width 81 height 4
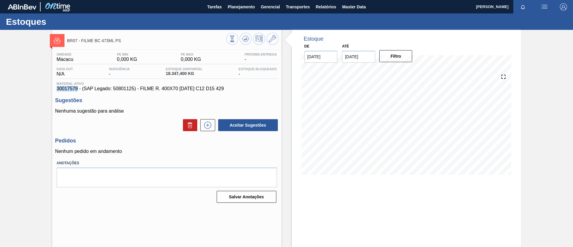
drag, startPoint x: 57, startPoint y: 90, endPoint x: 77, endPoint y: 90, distance: 20.0
click at [77, 90] on span "30017579 - (SAP Legado: 50801125) - FILME R. 400X70 BC 473 C12 D15 429" at bounding box center [167, 88] width 220 height 5
copy span "30017579"
click at [0, 108] on div "BR07 - FILME BC 473ML PS Unidade Macacu PE MIN 0,000 KG PE MAX 0,000 KG Próxima…" at bounding box center [286, 143] width 573 height 227
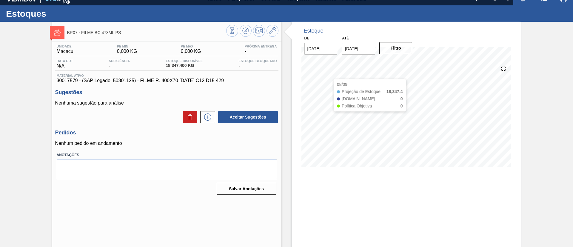
scroll to position [10, 0]
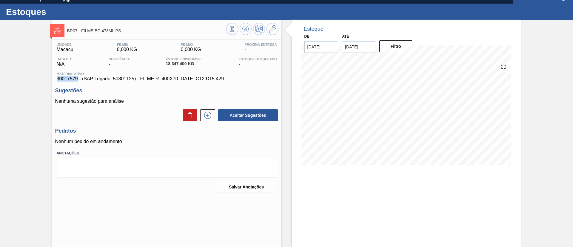
drag, startPoint x: 50, startPoint y: 81, endPoint x: 78, endPoint y: 78, distance: 27.9
click at [78, 78] on div "BR07 - FILME BC 473ML PS Unidade Macacu PE MIN 0,000 KG PE MAX 0,000 KG Próxima…" at bounding box center [286, 133] width 573 height 227
copy span "30017579"
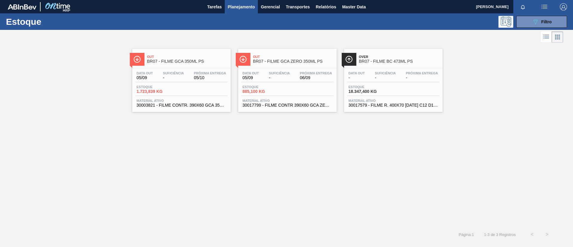
click at [155, 68] on div "Data out 05/09 Suficiência - Próxima Entrega 05/10 Estoque 1.723,839 KG Materia…" at bounding box center [181, 88] width 98 height 41
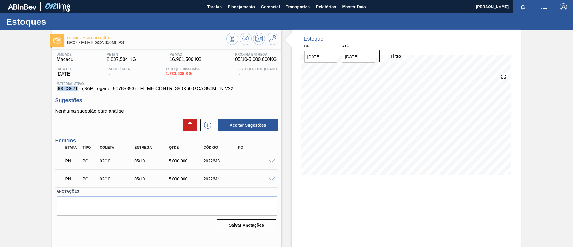
drag, startPoint x: 48, startPoint y: 90, endPoint x: 77, endPoint y: 91, distance: 29.5
click at [77, 91] on div "Pedido em Negociação BR07 - FILME GCA 350ML PS Unidade Macacu PE MIN 2.837,584 …" at bounding box center [286, 143] width 573 height 227
copy span "30003821"
click at [246, 9] on span "Planejamento" at bounding box center [241, 6] width 27 height 7
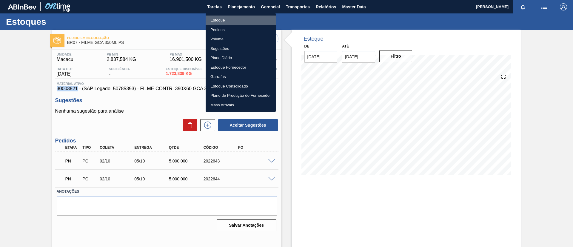
click at [256, 18] on li "Estoque" at bounding box center [241, 21] width 70 height 10
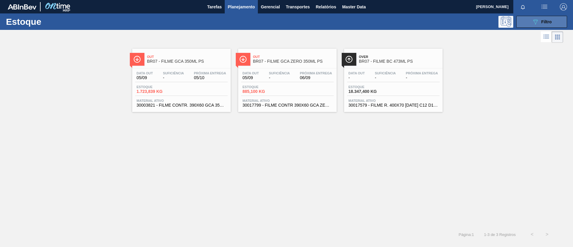
click at [532, 24] on icon "089F7B8B-B2A5-4AFE-B5C0-19BA573D28AC" at bounding box center [535, 21] width 7 height 7
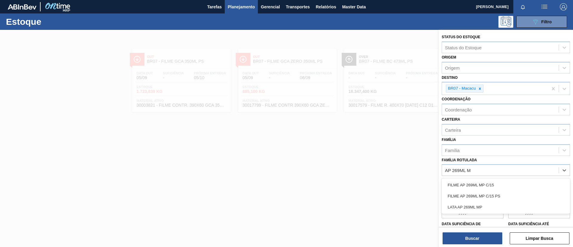
type Rotulada "AP 269ML MP"
type Rotulada "AP 350ML"
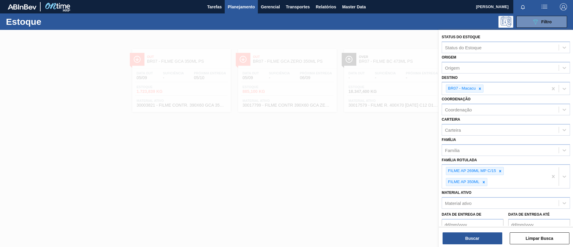
click at [482, 230] on div "Buscar Limpar Busca" at bounding box center [506, 235] width 134 height 17
click at [483, 237] on button "Buscar" at bounding box center [472, 238] width 60 height 12
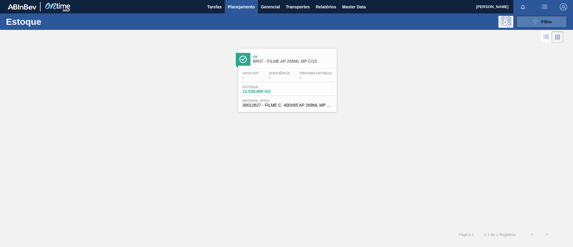
click at [533, 21] on icon "089F7B8B-B2A5-4AFE-B5C0-19BA573D28AC" at bounding box center [535, 21] width 7 height 7
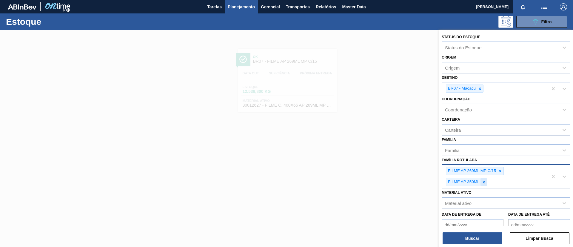
click at [485, 185] on div at bounding box center [483, 181] width 7 height 7
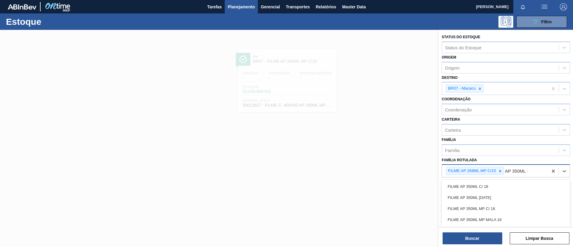
type Rotulada "AP 350ML PS"
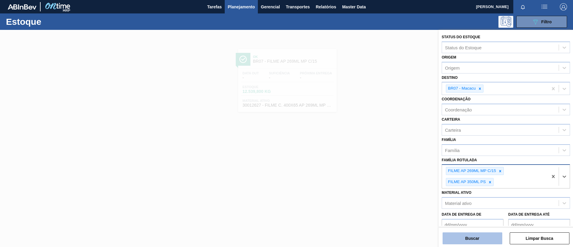
click at [469, 236] on button "Buscar" at bounding box center [472, 238] width 60 height 12
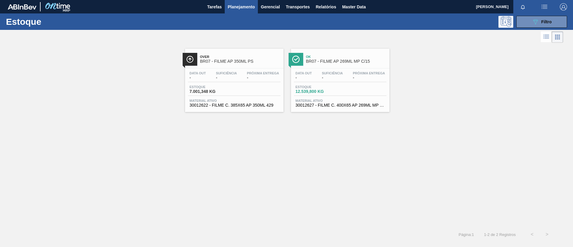
click at [315, 64] on div "Ok BR07 - FILME AP 269ML MP C/15" at bounding box center [346, 59] width 81 height 13
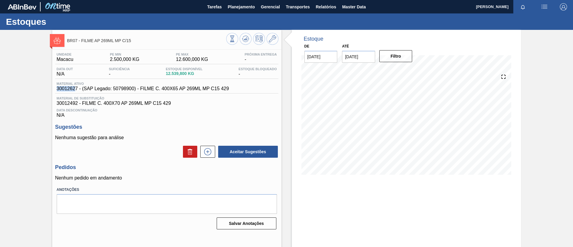
drag, startPoint x: 56, startPoint y: 88, endPoint x: 76, endPoint y: 89, distance: 19.7
click at [76, 89] on div "Material ativo 30012627 - (SAP Legado: 50798900) - FILME C. 400X65 AP 269ML MP …" at bounding box center [142, 87] width 175 height 10
click at [73, 90] on span "30012627 - (SAP Legado: 50798900) - FILME C. 400X65 AP 269ML MP C15 429" at bounding box center [143, 88] width 172 height 5
click at [55, 89] on div "Material ativo 30012627 - (SAP Legado: 50798900) - FILME C. 400X65 AP 269ML MP …" at bounding box center [142, 87] width 175 height 10
click at [54, 89] on div "Unidade Macacu PE MIN 2.500,000 KG PE MAX 12.600,000 KG Próxima Entrega - Data …" at bounding box center [166, 141] width 229 height 182
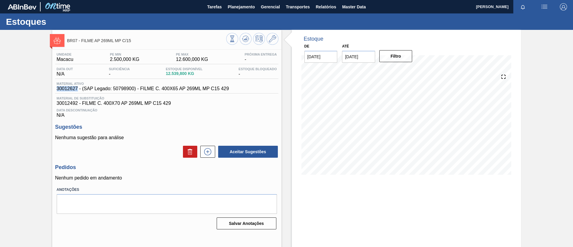
drag, startPoint x: 55, startPoint y: 89, endPoint x: 77, endPoint y: 88, distance: 22.4
click at [77, 88] on div "Unidade Macacu PE MIN 2.500,000 KG PE MAX 12.600,000 KG Próxima Entrega - Data …" at bounding box center [166, 141] width 229 height 182
copy span "30012627"
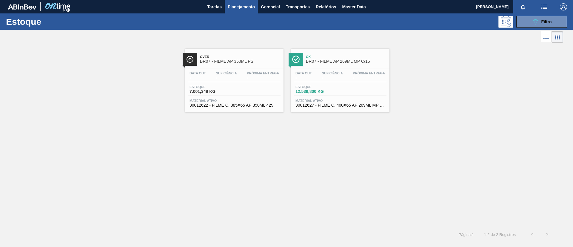
click at [248, 64] on div "Over BR07 - FILME AP 350ML PS" at bounding box center [240, 59] width 81 height 13
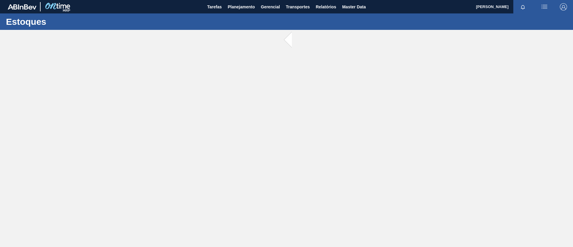
click at [248, 64] on main "Tarefas Planejamento Gerencial Transportes Relatórios Master Data TOMAS SIMOES …" at bounding box center [286, 123] width 573 height 247
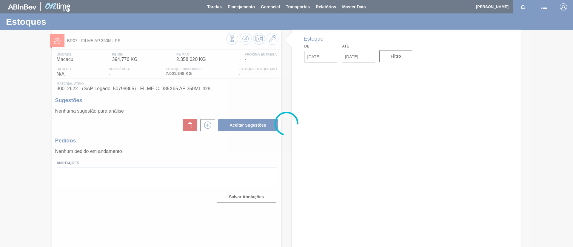
click at [248, 64] on div at bounding box center [286, 123] width 573 height 247
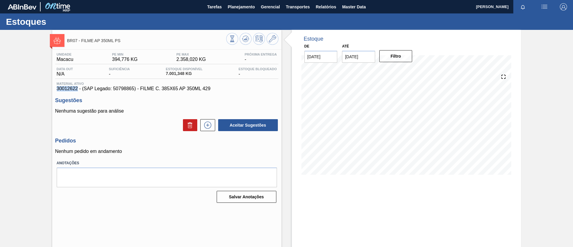
drag, startPoint x: 54, startPoint y: 89, endPoint x: 77, endPoint y: 91, distance: 23.3
click at [77, 91] on div "Unidade Macacu PE MIN 394,776 KG PE MAX 2.358,020 KG Próxima Entrega - Data out…" at bounding box center [166, 127] width 229 height 155
copy span "30012622"
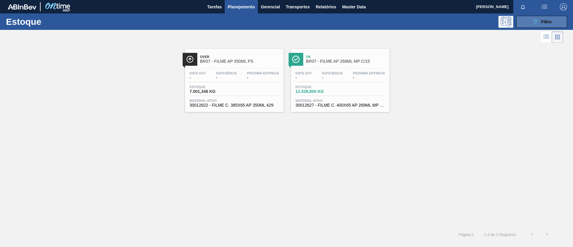
click at [539, 24] on div "089F7B8B-B2A5-4AFE-B5C0-19BA573D28AC Filtro" at bounding box center [542, 21] width 20 height 7
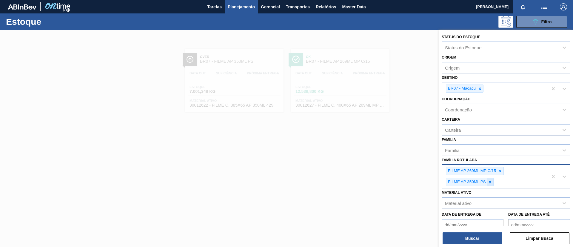
click at [491, 179] on div at bounding box center [490, 181] width 7 height 7
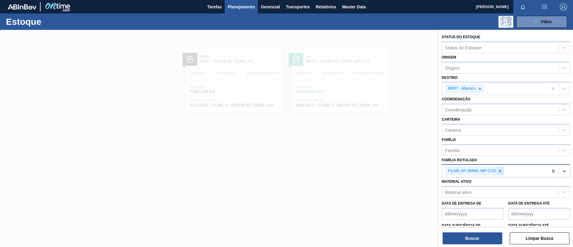
click at [501, 172] on icon at bounding box center [500, 171] width 4 height 4
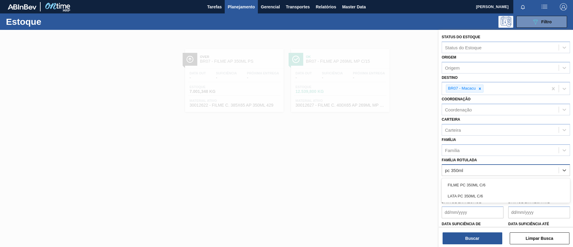
type Rotulada "pc 350ml"
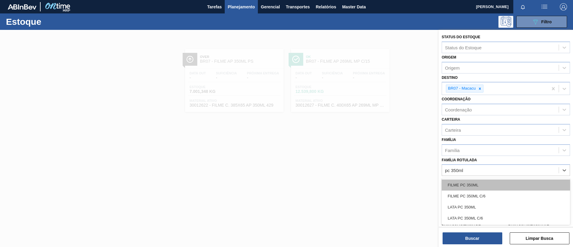
click at [496, 188] on div "FILME PC 350ML" at bounding box center [506, 184] width 128 height 11
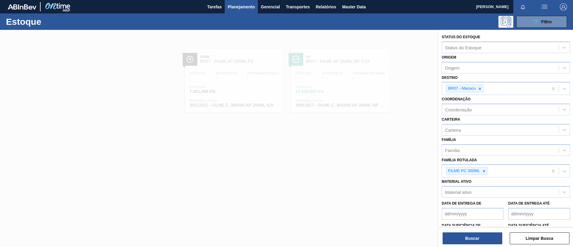
click at [482, 230] on div "Buscar Limpar Busca" at bounding box center [506, 235] width 134 height 17
click at [483, 232] on button "Buscar" at bounding box center [472, 238] width 60 height 12
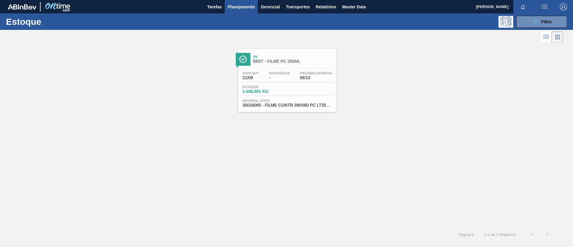
click at [301, 61] on span "BR07 - FILME PC 350ML" at bounding box center [293, 61] width 81 height 4
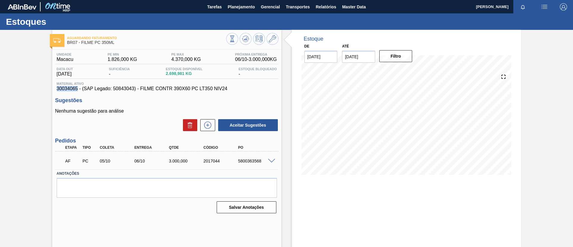
drag, startPoint x: 54, startPoint y: 90, endPoint x: 77, endPoint y: 89, distance: 23.0
click at [77, 89] on div "Unidade Macacu PE MIN 1.826,000 KG PE MAX 4.370,000 KG Próxima Entrega 06/10 - …" at bounding box center [166, 133] width 229 height 166
copy span "30034065"
drag, startPoint x: 230, startPoint y: 85, endPoint x: 141, endPoint y: 88, distance: 88.7
click at [141, 88] on span "30034065 - (SAP Legado: 50843043) - FILME CONTR 390X60 PC LT350 NIV24" at bounding box center [167, 88] width 220 height 5
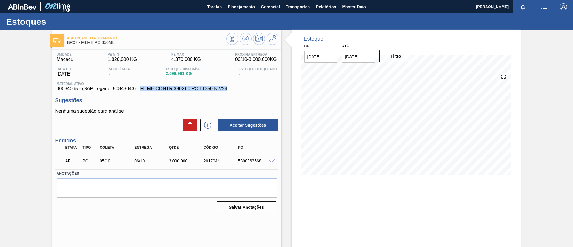
copy span "FILME CONTR 390X60 PC LT350 NIV24"
drag, startPoint x: 56, startPoint y: 91, endPoint x: 75, endPoint y: 88, distance: 19.7
click at [75, 88] on div "Unidade Macacu PE MIN 1.826,000 KG PE MAX 4.370,000 KG Próxima Entrega 06/10 - …" at bounding box center [166, 133] width 229 height 166
click at [75, 88] on span "30034065 - (SAP Legado: 50843043) - FILME CONTR 390X60 PC LT350 NIV24" at bounding box center [167, 88] width 220 height 5
drag, startPoint x: 54, startPoint y: 87, endPoint x: 77, endPoint y: 90, distance: 23.3
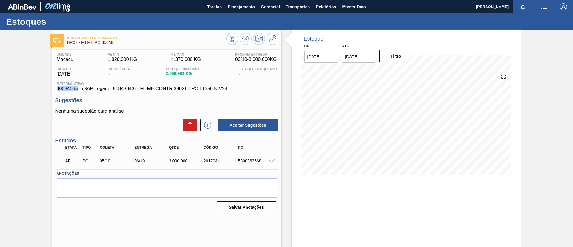
click at [77, 90] on div "Unidade Macacu PE MIN 1.826,000 KG PE MAX 4.370,000 KG Próxima Entrega 06/10 - …" at bounding box center [166, 133] width 229 height 166
copy span "30034065"
drag, startPoint x: 231, startPoint y: 90, endPoint x: 140, endPoint y: 86, distance: 91.4
click at [140, 86] on span "30034065 - (SAP Legado: 50843043) - FILME CONTR 390X60 PC LT350 NIV24" at bounding box center [167, 88] width 220 height 5
click at [239, 16] on div "Estoques" at bounding box center [286, 21] width 573 height 16
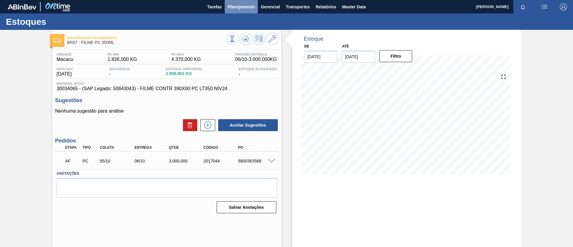
click at [246, 10] on button "Planejamento" at bounding box center [241, 6] width 33 height 13
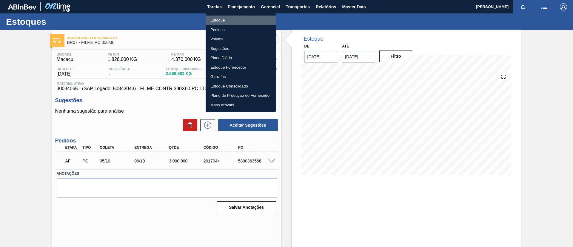
click at [232, 17] on li "Estoque" at bounding box center [241, 21] width 70 height 10
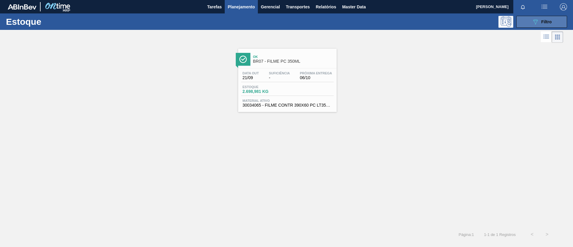
click at [539, 23] on icon "089F7B8B-B2A5-4AFE-B5C0-19BA573D28AC" at bounding box center [535, 21] width 7 height 7
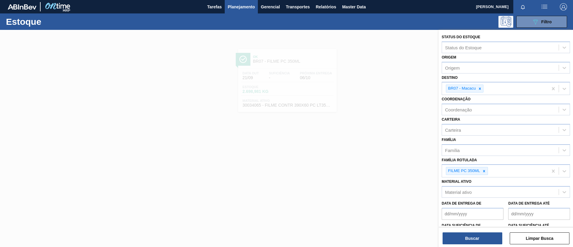
drag, startPoint x: 335, startPoint y: 89, endPoint x: 326, endPoint y: 40, distance: 49.5
click at [335, 88] on div at bounding box center [286, 153] width 573 height 247
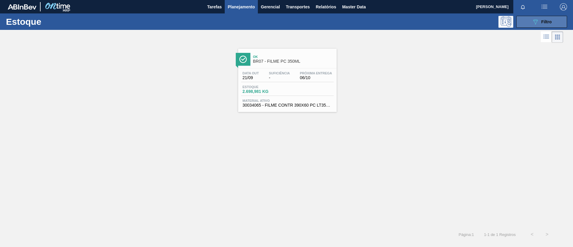
click at [545, 20] on span "Filtro" at bounding box center [546, 21] width 10 height 5
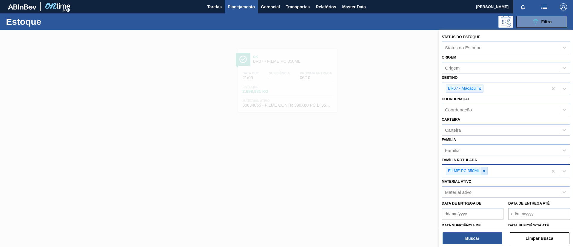
click at [485, 169] on icon at bounding box center [484, 171] width 4 height 4
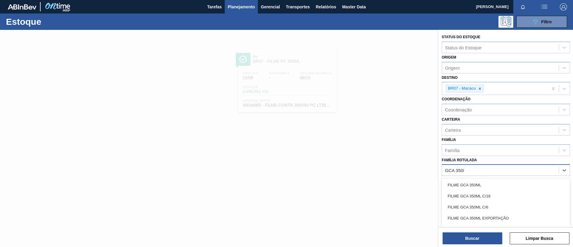
type Rotulada "GCA 350ML"
click at [490, 181] on div "FILME GCA 350ML" at bounding box center [506, 184] width 128 height 11
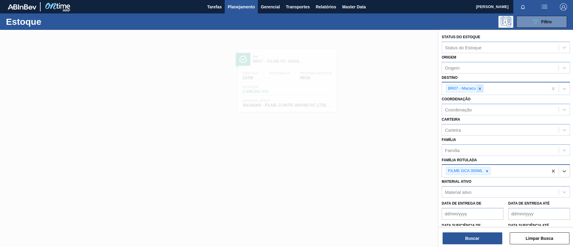
click at [482, 88] on div at bounding box center [479, 88] width 7 height 7
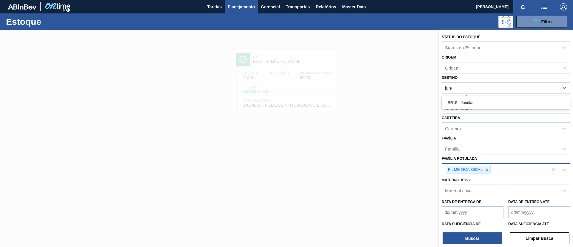
type input "jundi"
click at [488, 98] on div "BR15 - Jundiaí" at bounding box center [506, 102] width 128 height 11
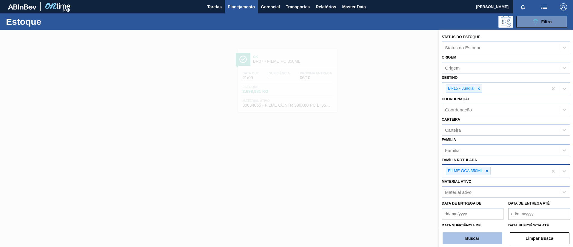
click at [482, 242] on button "Buscar" at bounding box center [472, 238] width 60 height 12
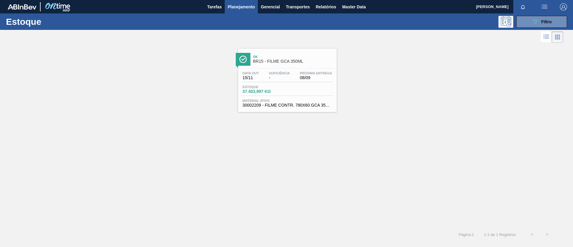
click at [307, 76] on span "08/09" at bounding box center [316, 77] width 32 height 4
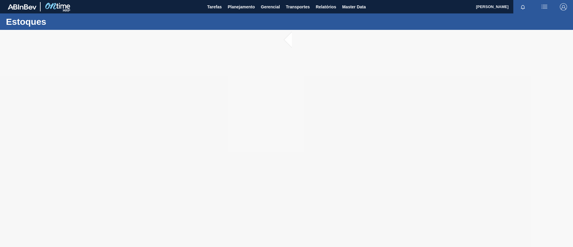
drag, startPoint x: 307, startPoint y: 82, endPoint x: 210, endPoint y: 81, distance: 97.0
click at [210, 81] on div at bounding box center [286, 138] width 573 height 217
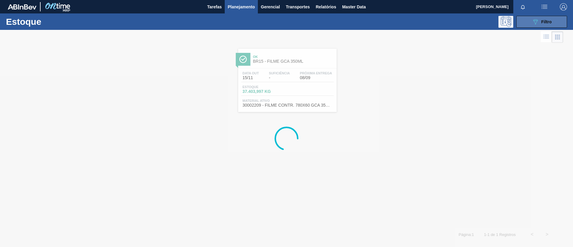
click at [528, 23] on button "089F7B8B-B2A5-4AFE-B5C0-19BA573D28AC Filtro" at bounding box center [541, 22] width 51 height 12
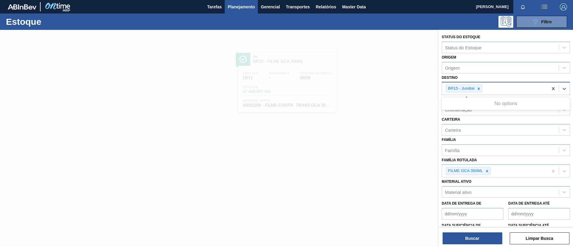
click at [501, 90] on div "BR15 - Jundiaí" at bounding box center [495, 88] width 106 height 12
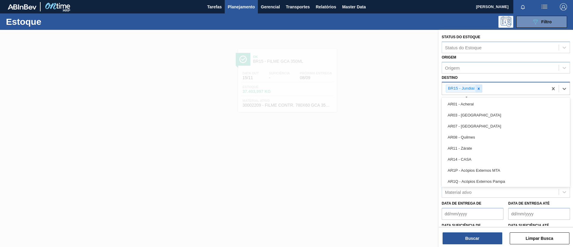
click at [479, 86] on div at bounding box center [478, 88] width 7 height 7
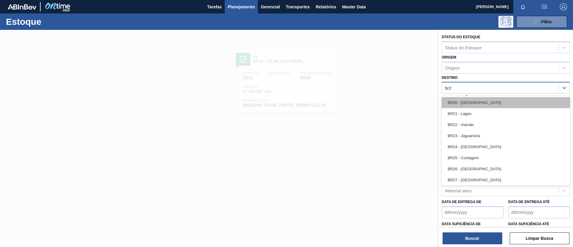
type input "br22"
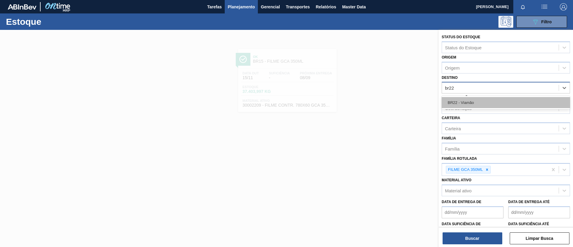
click at [483, 104] on div "BR22 - Viamão" at bounding box center [506, 102] width 128 height 11
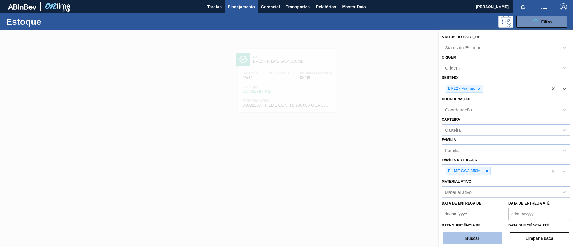
click at [485, 234] on button "Buscar" at bounding box center [472, 238] width 60 height 12
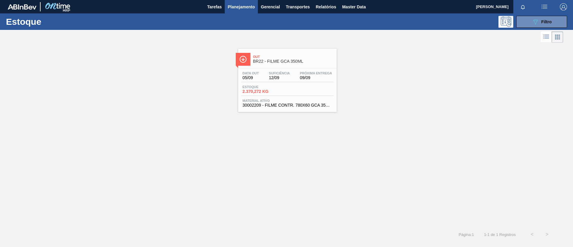
click at [295, 77] on div "Data out 05/09 Suficiência 12/09 Próxima Entrega 09/09" at bounding box center [287, 76] width 92 height 11
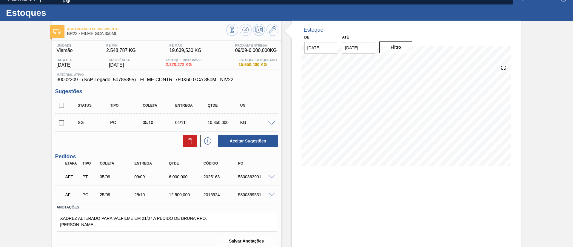
scroll to position [14, 0]
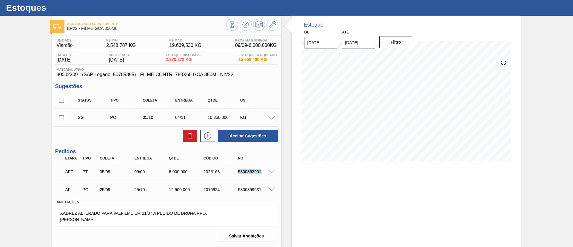
drag, startPoint x: 232, startPoint y: 171, endPoint x: 266, endPoint y: 175, distance: 35.2
click at [266, 175] on div "AFT PT 05/09 09/09 6.000,000 2025163 5800363901" at bounding box center [164, 171] width 207 height 12
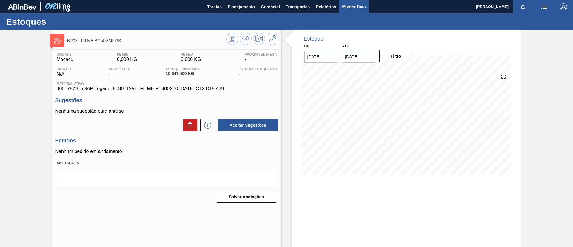
click at [350, 7] on span "Master Data" at bounding box center [354, 6] width 24 height 7
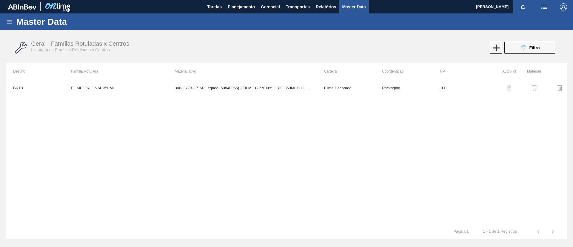
click at [5, 21] on div "Master Data" at bounding box center [286, 21] width 573 height 16
click at [8, 22] on icon at bounding box center [9, 22] width 5 height 4
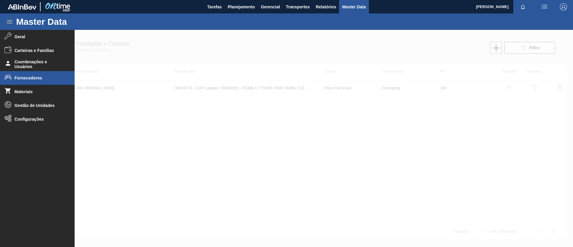
click at [31, 77] on span "Fornecedores" at bounding box center [39, 77] width 49 height 5
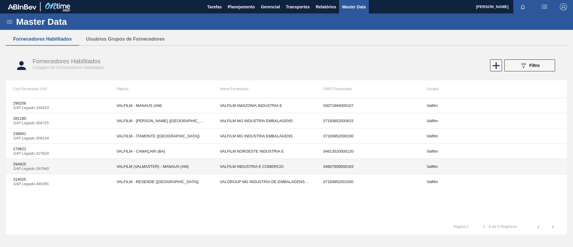
click at [121, 159] on td "VALFILM (VALMASTER) - MANAUS (AM)" at bounding box center [160, 166] width 103 height 15
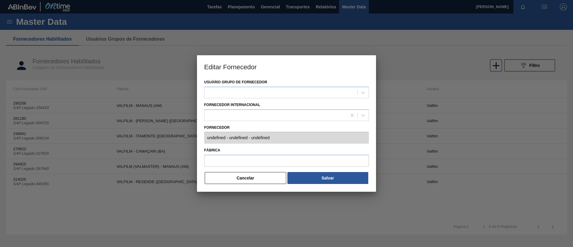
type input "294925 (SAP Legado: 397940) - VALFILM INDUSTRIA E COMERCIO - 04807608000183"
type input "VALFILM (VALMASTER) - MANAUS (AM)"
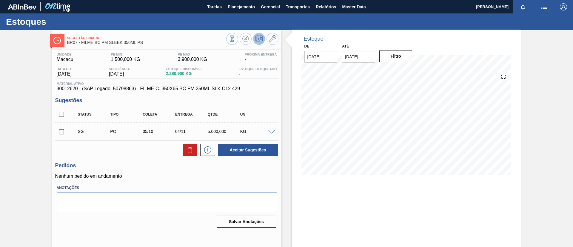
click at [23, 86] on div "Sugestão Criada BR07 - FILME BC PM SLEEK 350ML PS Unidade Macacu PE MIN 1.500,0…" at bounding box center [286, 143] width 573 height 227
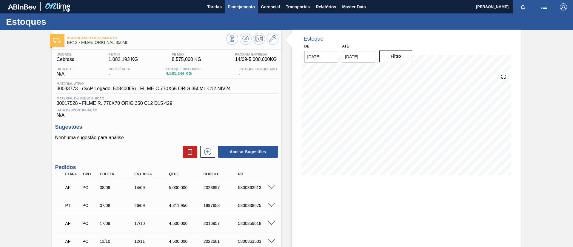
click at [240, 7] on span "Planejamento" at bounding box center [241, 6] width 27 height 7
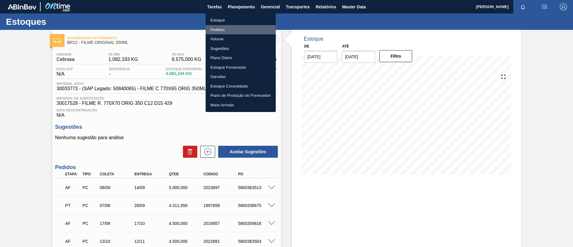
click at [233, 30] on li "Pedidos" at bounding box center [241, 30] width 70 height 10
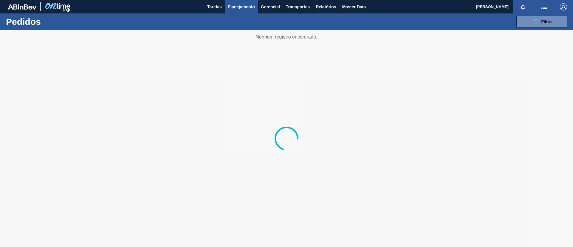
click at [549, 28] on div "089F7B8B-B2A5-4AFE-B5C0-19BA573D28AC Filtro Código Pedido Portal × 2022671 × 20…" at bounding box center [332, 22] width 475 height 18
click at [544, 25] on div "089F7B8B-B2A5-4AFE-B5C0-19BA573D28AC Filtro" at bounding box center [542, 21] width 20 height 7
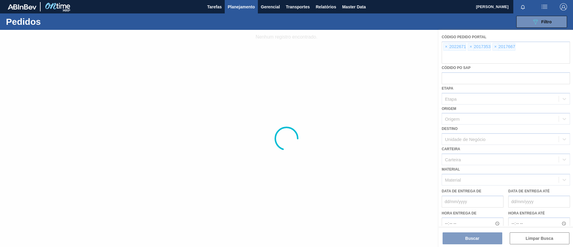
click at [446, 49] on div at bounding box center [286, 138] width 573 height 217
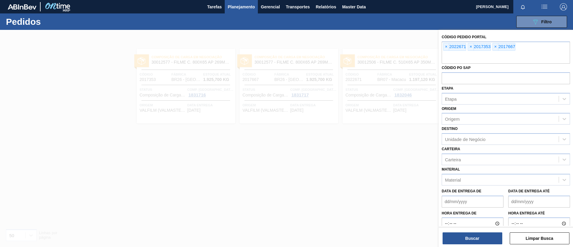
click at [446, 47] on span "×" at bounding box center [446, 46] width 6 height 7
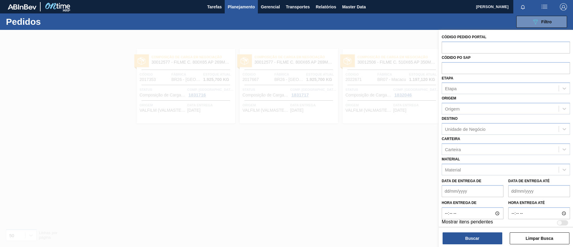
paste input "2007510"
type input "2007510"
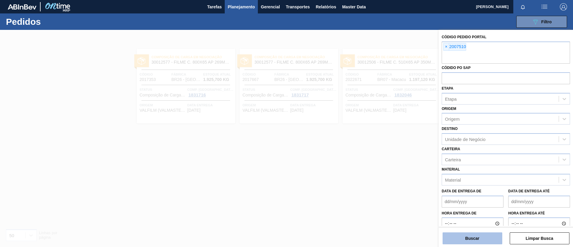
click at [468, 233] on button "Buscar" at bounding box center [472, 238] width 60 height 12
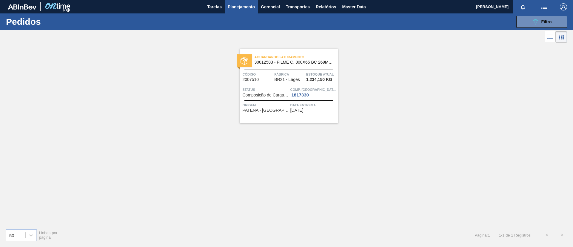
click at [307, 63] on span "30012583 - FILME C. 800X65 BC 269ML MP C15 429" at bounding box center [294, 62] width 79 height 4
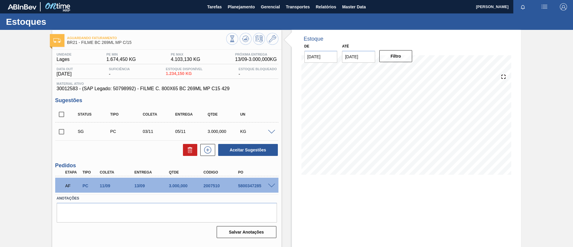
click at [271, 186] on span at bounding box center [271, 185] width 7 height 4
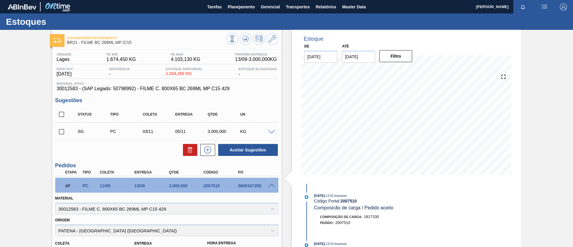
click at [270, 183] on div at bounding box center [272, 185] width 12 height 4
click at [242, 7] on span "Planejamento" at bounding box center [241, 6] width 27 height 7
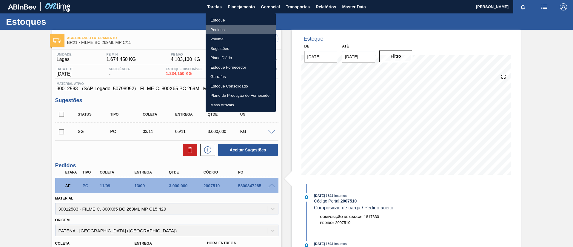
click at [233, 30] on li "Pedidos" at bounding box center [241, 30] width 70 height 10
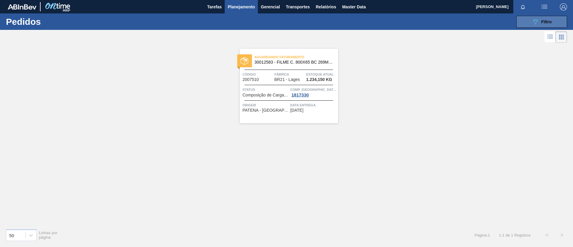
click at [554, 22] on button "089F7B8B-B2A5-4AFE-B5C0-19BA573D28AC Filtro" at bounding box center [541, 22] width 51 height 12
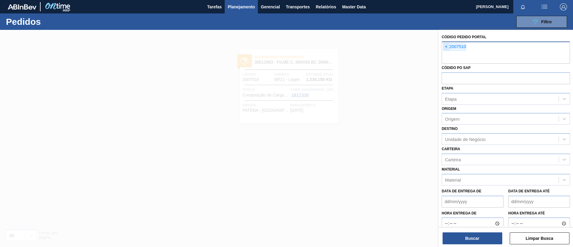
click at [444, 47] on span "×" at bounding box center [446, 46] width 6 height 7
paste input "2017353"
type input "2017353"
click at [476, 53] on input "text" at bounding box center [506, 57] width 128 height 11
paste input "2017667"
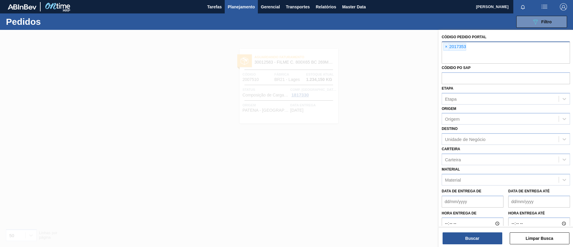
type input "2017667"
click at [505, 62] on input "text" at bounding box center [506, 57] width 128 height 11
paste input "2022671"
type input "2022671"
click at [483, 236] on button "Buscar" at bounding box center [472, 238] width 60 height 12
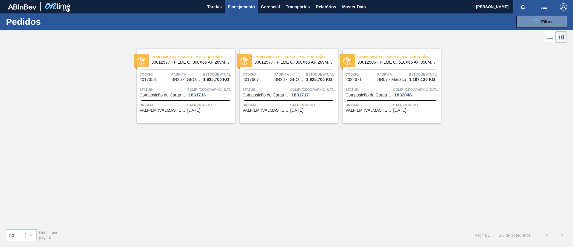
click at [379, 64] on div "Composição de Carga em Negociação 30012506 - FILME C. 510X65 AP 350ML MP C18 429" at bounding box center [392, 59] width 98 height 13
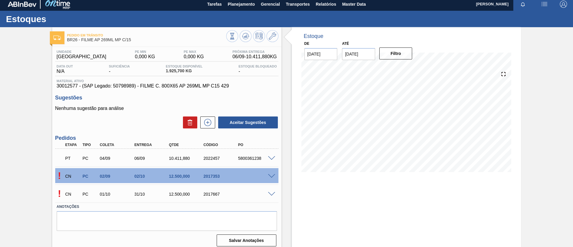
scroll to position [10, 0]
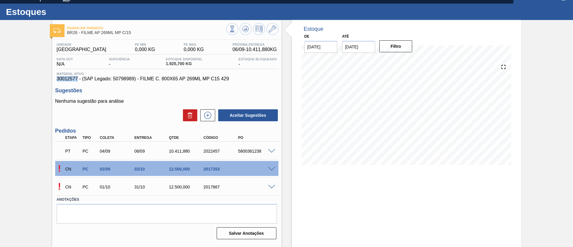
drag, startPoint x: 56, startPoint y: 78, endPoint x: 78, endPoint y: 78, distance: 22.4
click at [78, 78] on div "Material ativo 30012577 - (SAP Legado: 50798989) - FILME C. 800X65 AP 269ML MP …" at bounding box center [166, 77] width 223 height 10
copy span "30012577"
drag, startPoint x: 114, startPoint y: 80, endPoint x: 132, endPoint y: 80, distance: 17.6
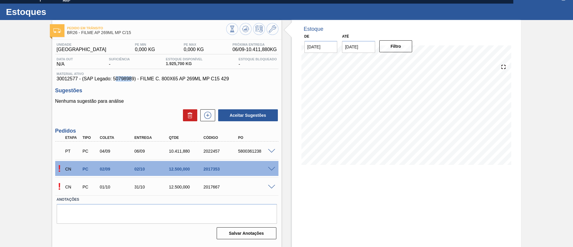
click at [132, 80] on span "30012577 - (SAP Legado: 50798989) - FILME C. 800X65 AP 269ML MP C15 429" at bounding box center [167, 78] width 220 height 5
click at [118, 79] on span "30012577 - (SAP Legado: 50798989) - FILME C. 800X65 AP 269ML MP C15 429" at bounding box center [167, 78] width 220 height 5
drag, startPoint x: 114, startPoint y: 79, endPoint x: 134, endPoint y: 79, distance: 20.0
click at [134, 79] on span "30012577 - (SAP Legado: 50798989) - FILME C. 800X65 AP 269ML MP C15 429" at bounding box center [167, 78] width 220 height 5
copy span "50798989"
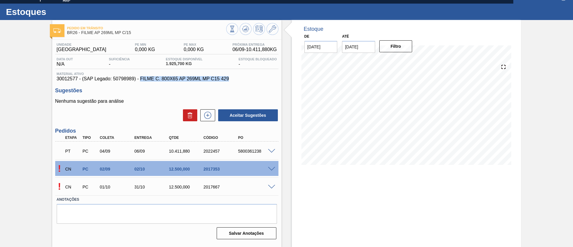
drag, startPoint x: 232, startPoint y: 78, endPoint x: 141, endPoint y: 80, distance: 91.0
click at [141, 80] on span "30012577 - (SAP Legado: 50798989) - FILME C. 800X65 AP 269ML MP C15 429" at bounding box center [167, 78] width 220 height 5
copy span "FILME C. 800X65 AP 269ML MP C15 429"
click at [229, 70] on div "Unidade Uberlândia PE MIN 0,000 KG PE MAX 0,000 KG Próxima Entrega 06/09 - 10.4…" at bounding box center [166, 62] width 223 height 39
drag, startPoint x: 215, startPoint y: 82, endPoint x: 47, endPoint y: 78, distance: 168.0
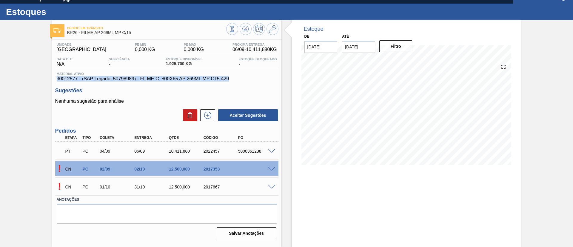
click at [47, 78] on div "Pedido em Trânsito BR26 - FILME AP 269ML MP C/15 Unidade Uberlândia PE MIN 0,00…" at bounding box center [286, 133] width 573 height 227
copy span "30012577 - (SAP Legado: 50798989) - FILME C. 800X65 AP 269ML MP C15 429"
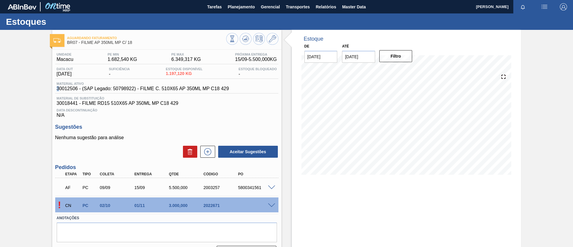
drag, startPoint x: 55, startPoint y: 86, endPoint x: 58, endPoint y: 87, distance: 3.6
click at [58, 87] on div "Unidade Macacu PE MIN 1.682,540 KG PE MAX 6.349,317 KG Próxima Entrega 15/09 - …" at bounding box center [166, 155] width 229 height 210
click at [56, 86] on div "Material ativo 30012506 - (SAP Legado: 50798922) - FILME C. 510X65 AP 350ML MP …" at bounding box center [142, 87] width 175 height 10
drag, startPoint x: 56, startPoint y: 86, endPoint x: 73, endPoint y: 87, distance: 17.3
click at [73, 87] on div "Material ativo 30012506 - (SAP Legado: 50798922) - FILME C. 510X65 AP 350ML MP …" at bounding box center [142, 87] width 175 height 10
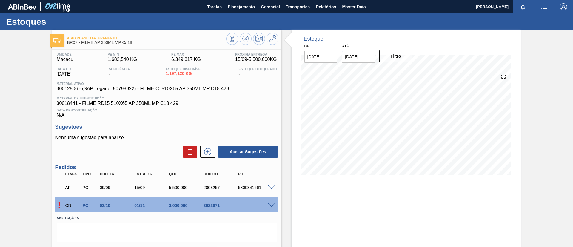
click at [146, 112] on div "Data Descontinuação N/A" at bounding box center [166, 112] width 223 height 12
drag, startPoint x: 115, startPoint y: 89, endPoint x: 129, endPoint y: 90, distance: 14.0
click at [129, 90] on span "30012506 - (SAP Legado: 50798922) - FILME C. 510X65 AP 350ML MP C18 429" at bounding box center [143, 88] width 172 height 5
click at [118, 90] on span "30012506 - (SAP Legado: 50798922) - FILME C. 510X65 AP 350ML MP C18 429" at bounding box center [143, 88] width 172 height 5
drag, startPoint x: 113, startPoint y: 90, endPoint x: 135, endPoint y: 90, distance: 21.8
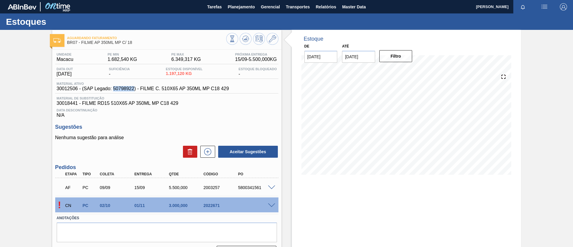
click at [135, 90] on span "30012506 - (SAP Legado: 50798922) - FILME C. 510X65 AP 350ML MP C18 429" at bounding box center [143, 88] width 172 height 5
copy span "50798922"
click at [271, 204] on span at bounding box center [271, 205] width 7 height 4
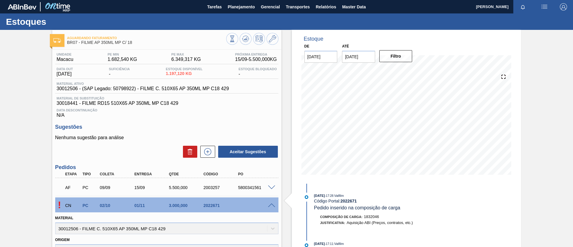
scroll to position [90, 0]
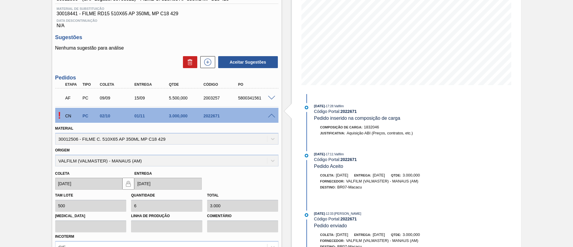
click at [269, 114] on span at bounding box center [271, 116] width 7 height 4
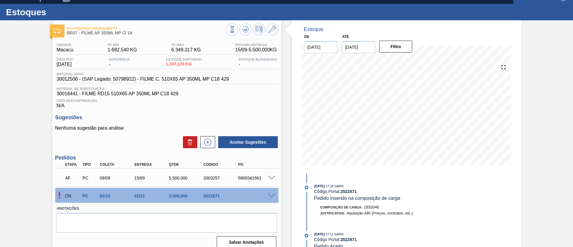
scroll to position [0, 0]
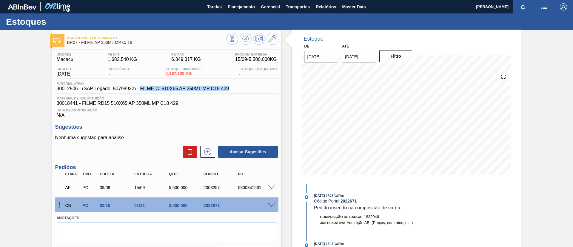
drag, startPoint x: 236, startPoint y: 91, endPoint x: 140, endPoint y: 92, distance: 96.1
click at [140, 92] on div "Material ativo 30012506 - (SAP Legado: 50798922) - FILME C. 510X65 AP 350ML MP …" at bounding box center [166, 88] width 223 height 12
copy span "FILME C. 510X65 AP 350ML MP C18 429"
click at [228, 209] on div "CN PC 02/10 01/11 3.000,000 2022671" at bounding box center [164, 205] width 207 height 12
click at [218, 209] on div "CN PC 02/10 01/11 3.000,000 2022671" at bounding box center [164, 205] width 207 height 12
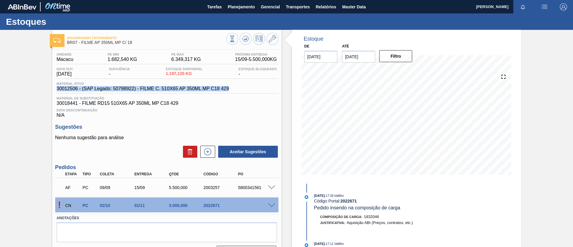
drag, startPoint x: 235, startPoint y: 90, endPoint x: 58, endPoint y: 92, distance: 177.2
click at [56, 90] on div "Material ativo 30012506 - (SAP Legado: 50798922) - FILME C. 510X65 AP 350ML MP …" at bounding box center [166, 88] width 223 height 12
copy span "30012506 - (SAP Legado: 50798922) - FILME C. 510X65 AP 350ML MP C18 429"
click at [55, 89] on div "Material ativo 30012506 - (SAP Legado: 50798922) - FILME C. 510X65 AP 350ML MP …" at bounding box center [142, 87] width 175 height 10
drag, startPoint x: 113, startPoint y: 88, endPoint x: 135, endPoint y: 91, distance: 22.2
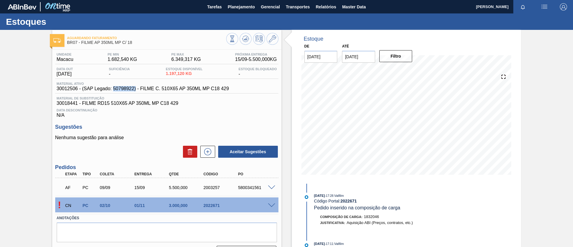
click at [135, 91] on span "30012506 - (SAP Legado: 50798922) - FILME C. 510X65 AP 350ML MP C18 429" at bounding box center [143, 88] width 172 height 5
click at [120, 88] on span "30012506 - (SAP Legado: 50798922) - FILME C. 510X65 AP 350ML MP C18 429" at bounding box center [143, 88] width 172 height 5
drag, startPoint x: 114, startPoint y: 88, endPoint x: 132, endPoint y: 90, distance: 17.7
click at [132, 90] on span "30012506 - (SAP Legado: 50798922) - FILME C. 510X65 AP 350ML MP C18 429" at bounding box center [143, 88] width 172 height 5
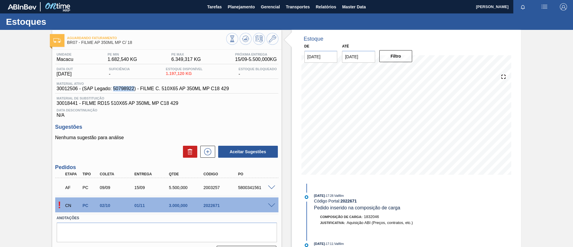
drag, startPoint x: 113, startPoint y: 88, endPoint x: 133, endPoint y: 90, distance: 20.4
click at [133, 90] on span "30012506 - (SAP Legado: 50798922) - FILME C. 510X65 AP 350ML MP C18 429" at bounding box center [143, 88] width 172 height 5
copy span "50798922"
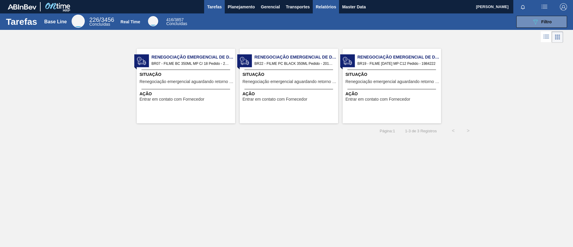
click at [334, 7] on span "Relatórios" at bounding box center [326, 6] width 20 height 7
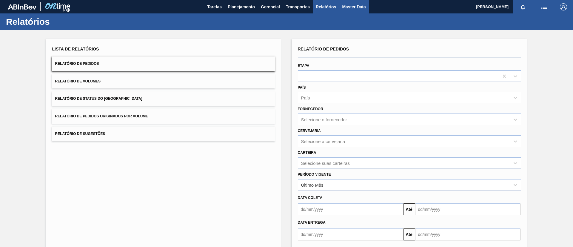
click at [346, 9] on span "Master Data" at bounding box center [354, 6] width 24 height 7
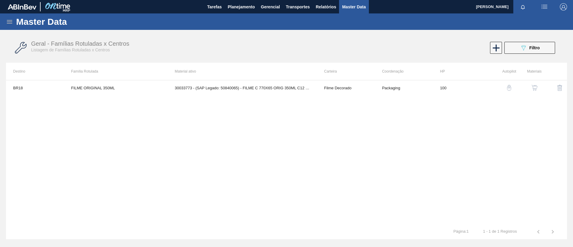
click at [14, 19] on div "Master Data" at bounding box center [286, 21] width 573 height 16
click at [12, 23] on icon at bounding box center [9, 22] width 5 height 4
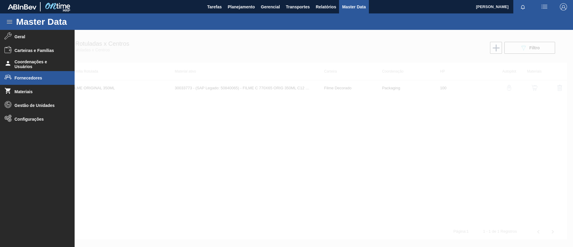
click at [35, 77] on span "Fornecedores" at bounding box center [39, 77] width 49 height 5
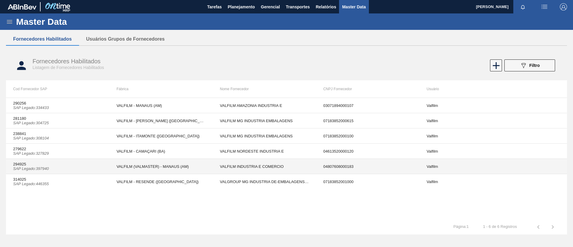
click at [95, 167] on td "294925 SAP Legado : 397940" at bounding box center [57, 166] width 103 height 15
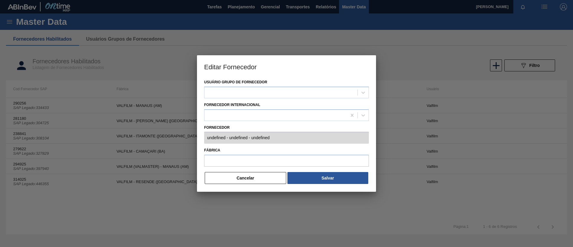
type input "294925 (SAP Legado: 397940) - VALFILM INDUSTRIA E COMERCIO - 04807608000183"
type input "VALFILM (VALMASTER) - MANAUS (AM)"
drag, startPoint x: 256, startPoint y: 124, endPoint x: 254, endPoint y: 131, distance: 6.9
click at [256, 124] on label "Fornecedor" at bounding box center [286, 127] width 165 height 9
